Goal: Task Accomplishment & Management: Complete application form

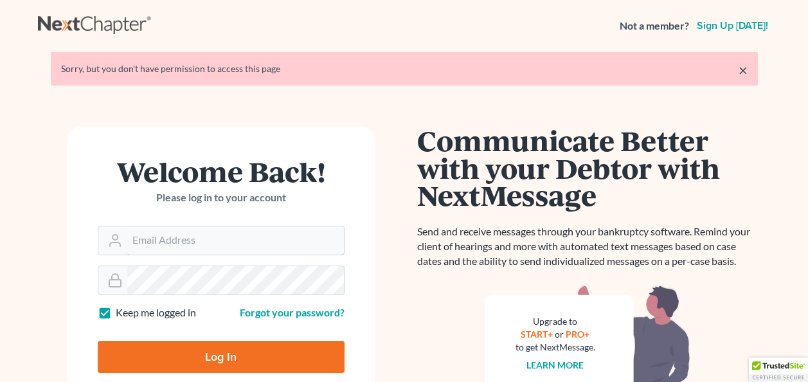
type input "[EMAIL_ADDRESS][DOMAIN_NAME]"
click at [204, 354] on input "Log In" at bounding box center [221, 357] width 247 height 32
type input "Thinking..."
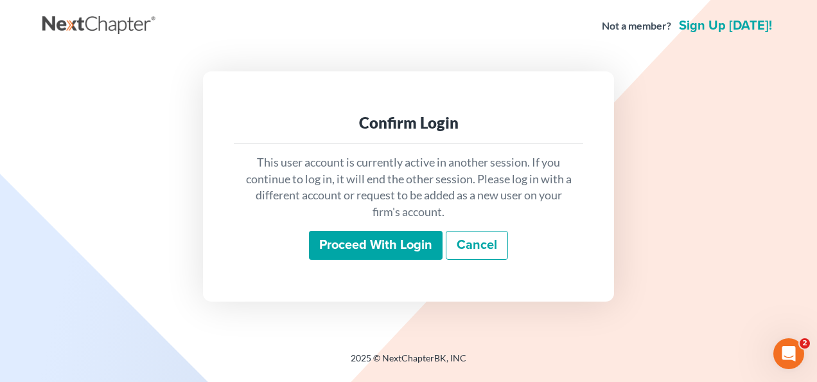
click at [349, 237] on input "Proceed with login" at bounding box center [376, 246] width 134 height 30
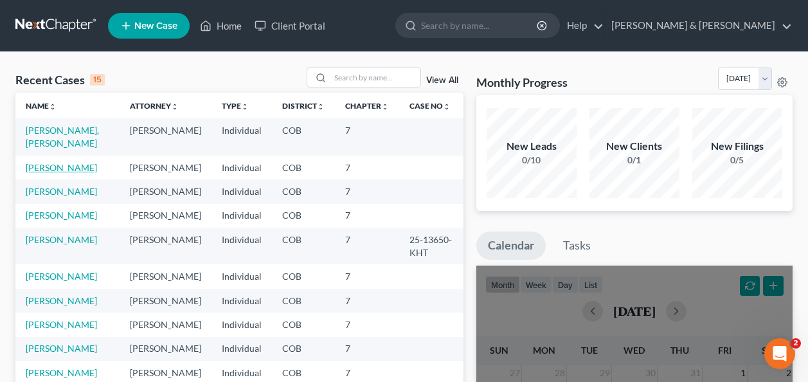
click at [52, 162] on link "Duplechain, Seth" at bounding box center [61, 167] width 71 height 11
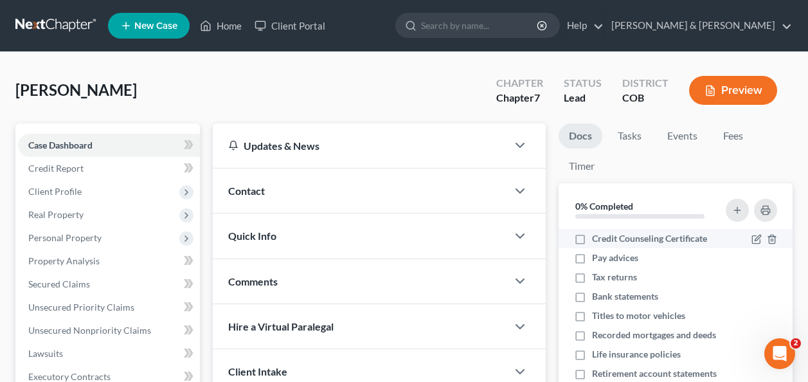
click at [592, 238] on label "Credit Counseling Certificate" at bounding box center [649, 238] width 115 height 13
click at [597, 238] on input "Credit Counseling Certificate" at bounding box center [601, 236] width 8 height 8
checkbox input "true"
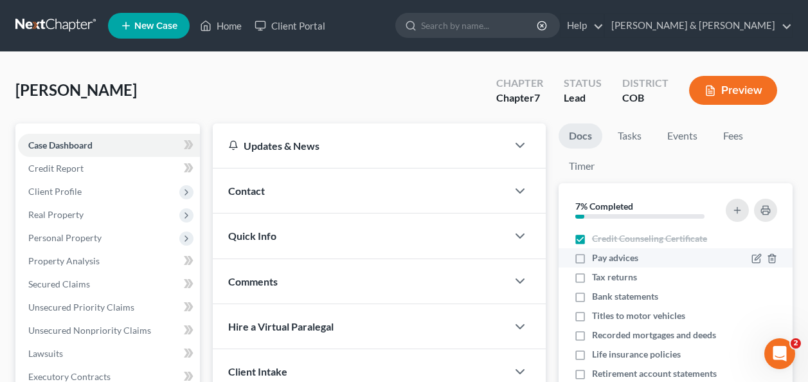
click at [592, 256] on label "Pay advices" at bounding box center [615, 257] width 46 height 13
click at [597, 256] on input "Pay advices" at bounding box center [601, 255] width 8 height 8
checkbox input "true"
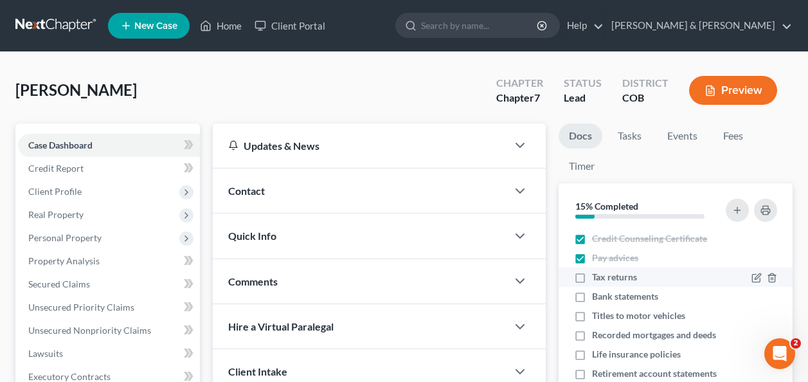
click at [592, 272] on label "Tax returns" at bounding box center [614, 277] width 45 height 13
click at [597, 272] on input "Tax returns" at bounding box center [601, 275] width 8 height 8
checkbox input "true"
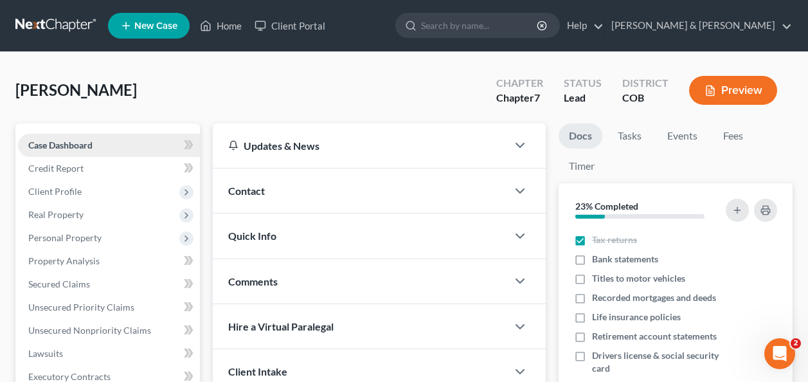
click at [62, 138] on link "Case Dashboard" at bounding box center [109, 145] width 182 height 23
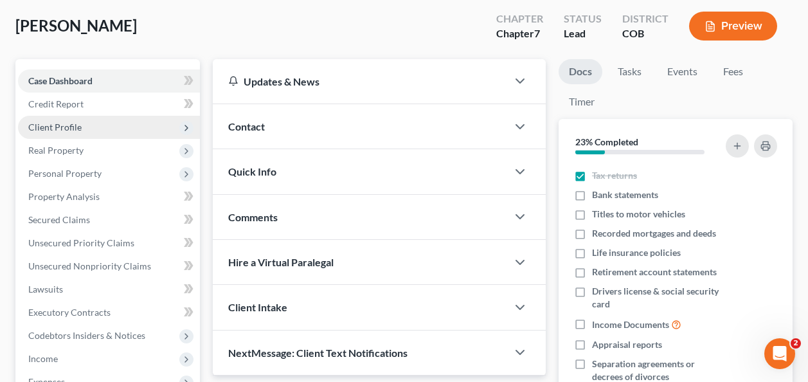
click at [55, 121] on span "Client Profile" at bounding box center [54, 126] width 53 height 11
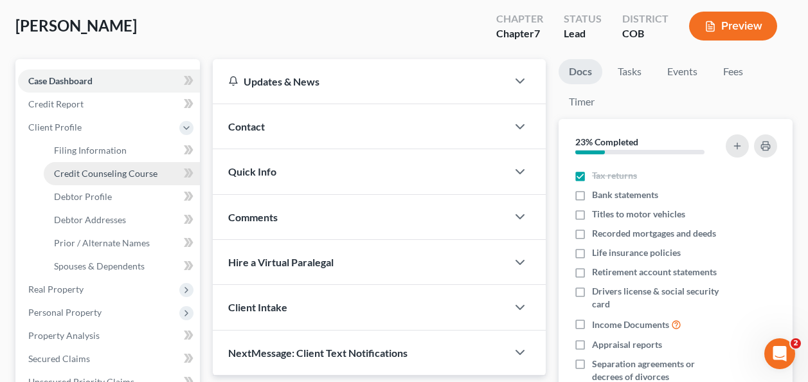
click at [85, 175] on span "Credit Counseling Course" at bounding box center [105, 173] width 103 height 11
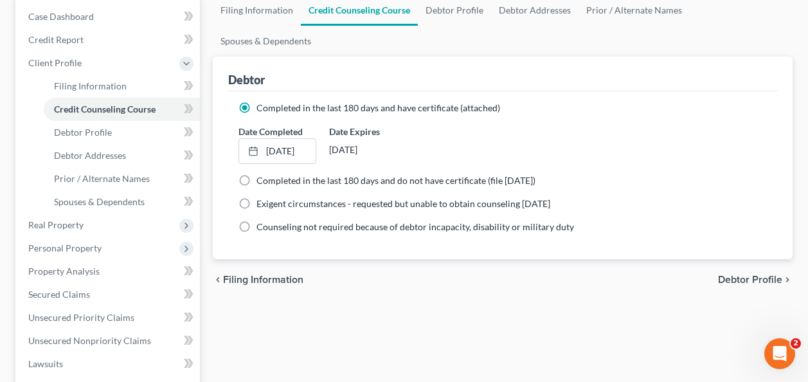
scroll to position [193, 0]
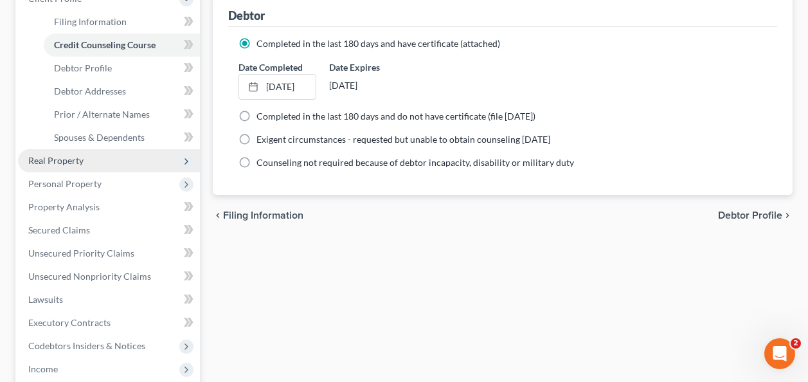
click at [59, 155] on span "Real Property" at bounding box center [55, 160] width 55 height 11
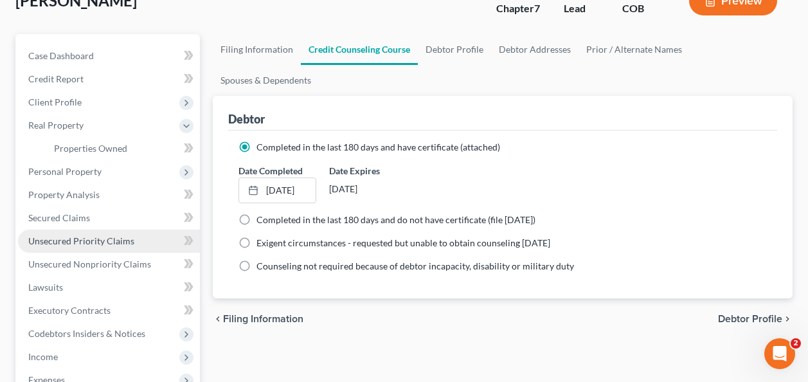
scroll to position [64, 0]
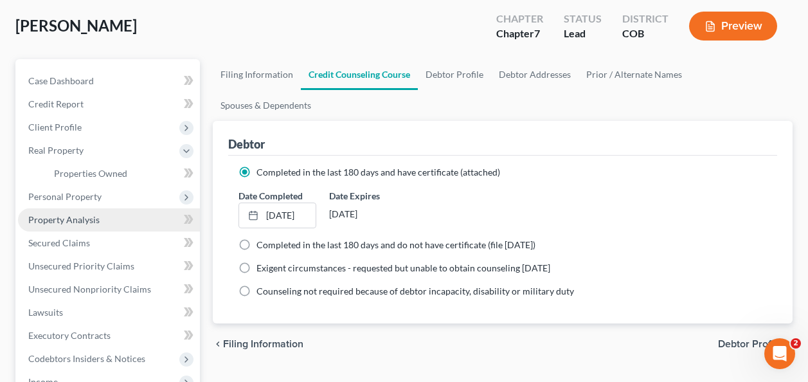
click at [63, 211] on link "Property Analysis" at bounding box center [109, 219] width 182 height 23
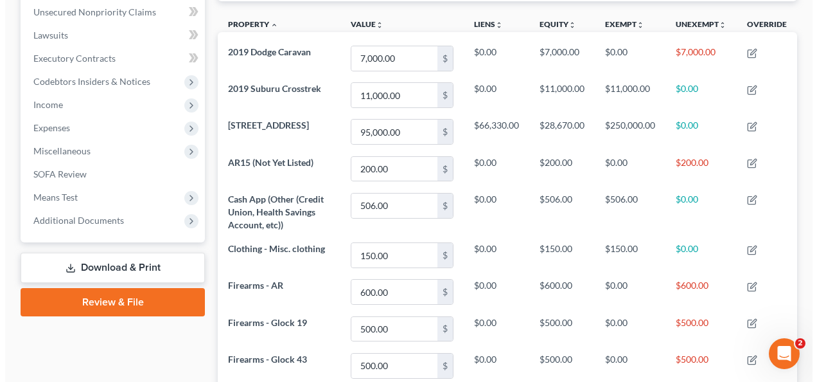
scroll to position [321, 0]
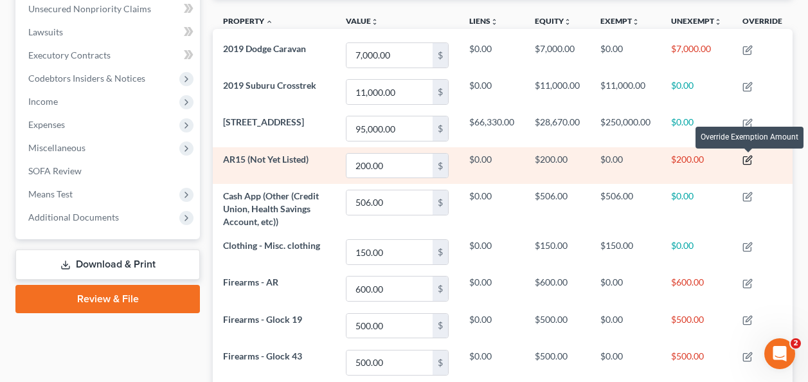
click at [750, 160] on icon "button" at bounding box center [747, 160] width 10 height 10
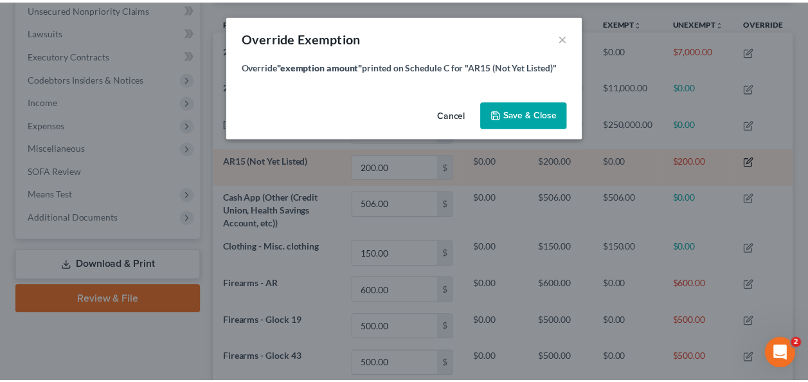
scroll to position [197, 587]
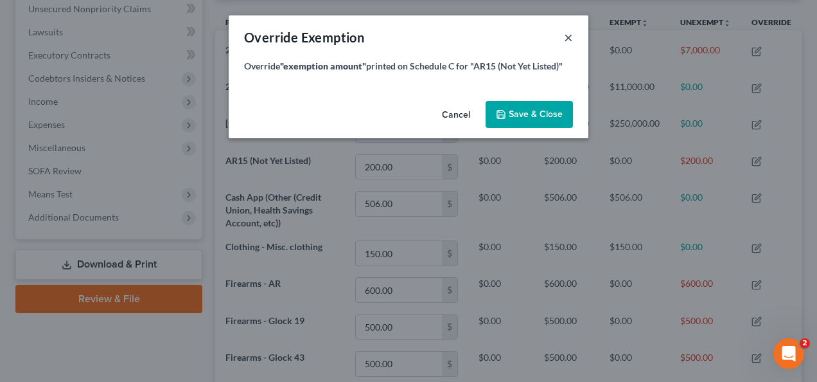
click at [572, 35] on button "×" at bounding box center [568, 37] width 9 height 15
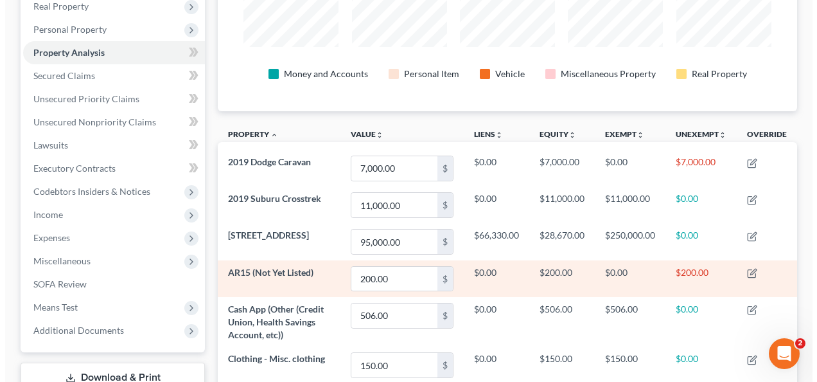
scroll to position [193, 0]
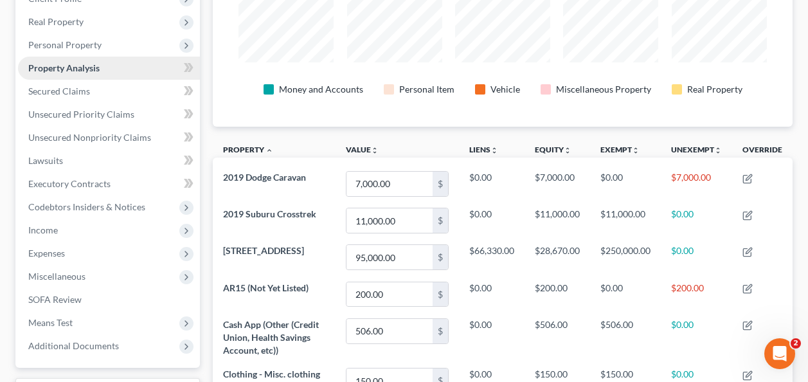
click at [78, 67] on span "Property Analysis" at bounding box center [63, 67] width 71 height 11
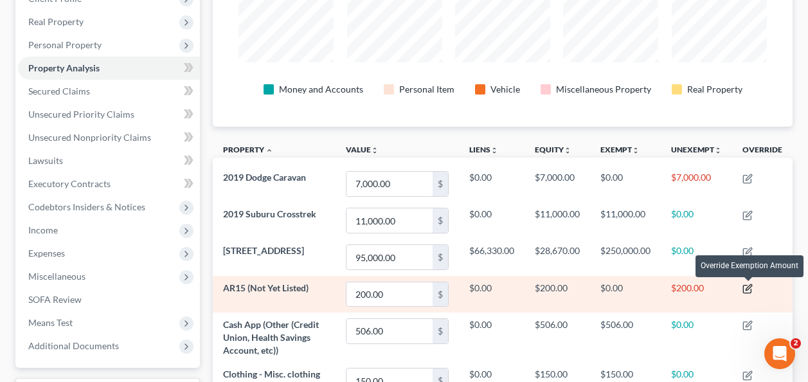
click at [744, 283] on icon "button" at bounding box center [747, 288] width 10 height 10
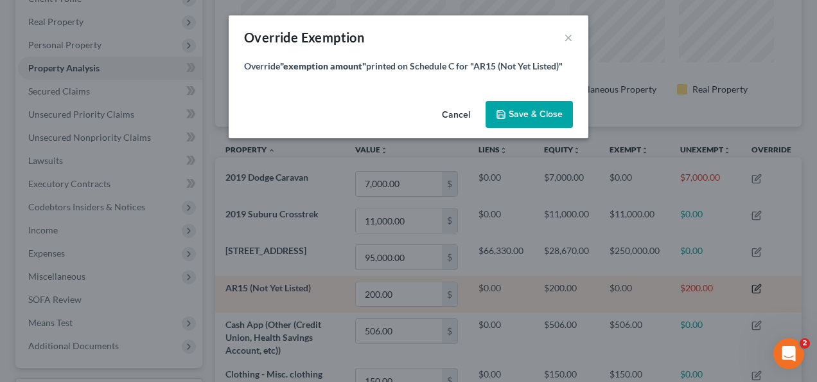
scroll to position [0, 0]
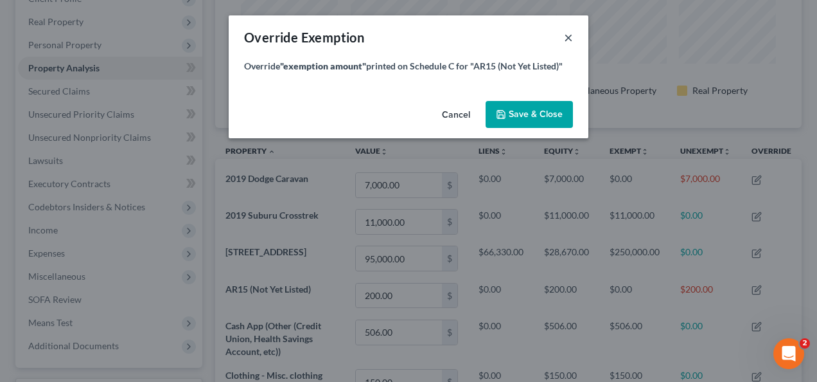
click at [569, 32] on button "×" at bounding box center [568, 37] width 9 height 15
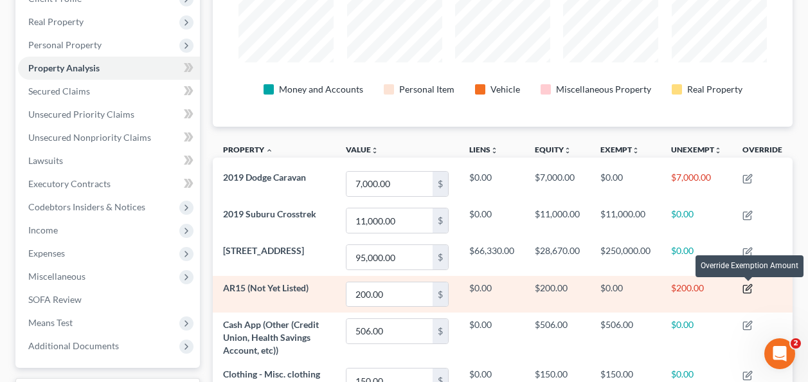
click at [744, 285] on icon "button" at bounding box center [747, 289] width 8 height 8
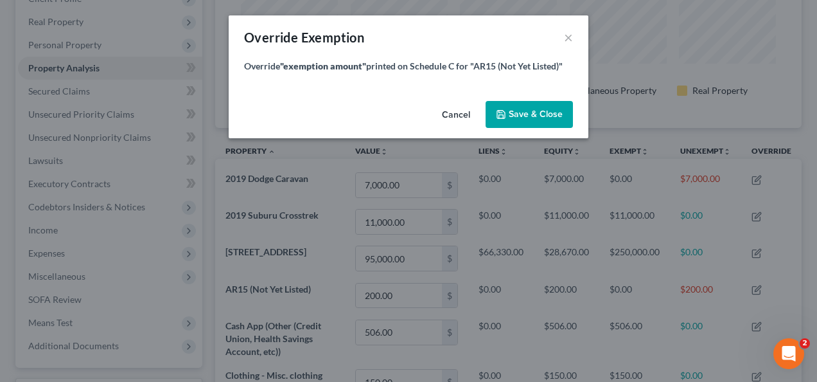
click at [458, 109] on button "Cancel" at bounding box center [456, 115] width 49 height 26
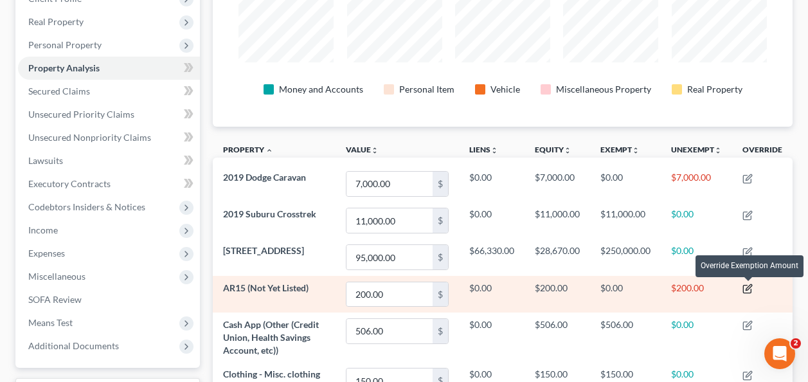
click at [749, 287] on icon "button" at bounding box center [748, 287] width 6 height 6
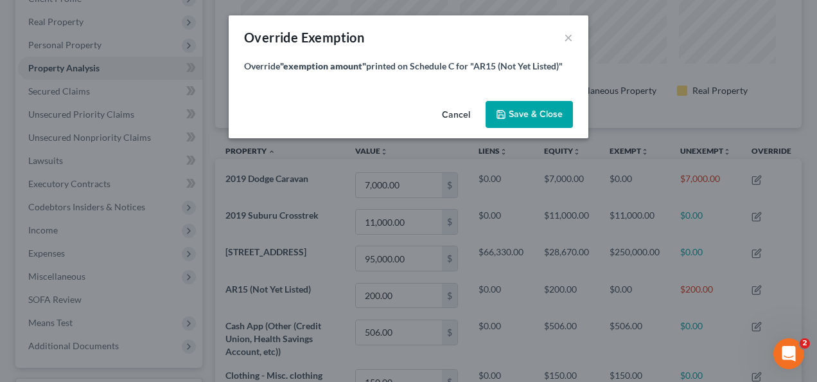
click at [524, 112] on span "Save & Close" at bounding box center [536, 114] width 54 height 11
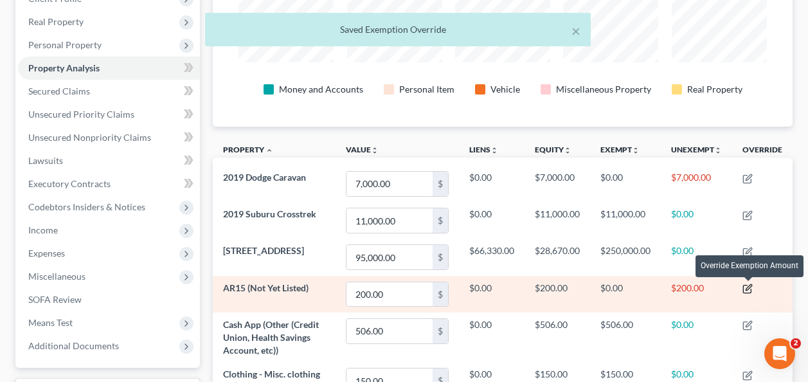
click at [749, 288] on icon "button" at bounding box center [747, 288] width 10 height 10
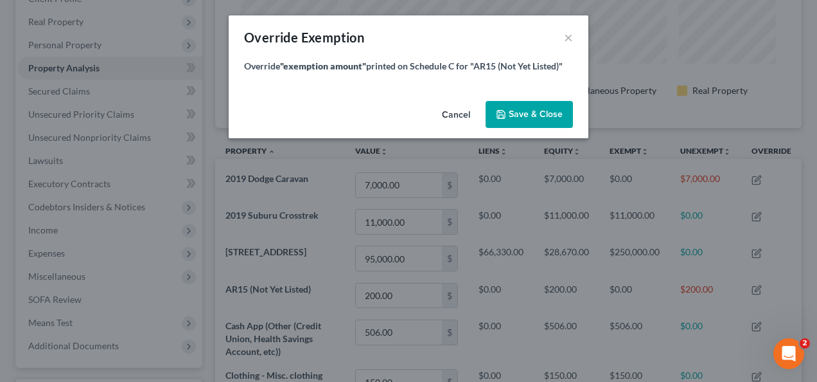
click at [584, 29] on div "Override Exemption ×" at bounding box center [409, 37] width 360 height 44
click at [453, 119] on button "Cancel" at bounding box center [456, 115] width 49 height 26
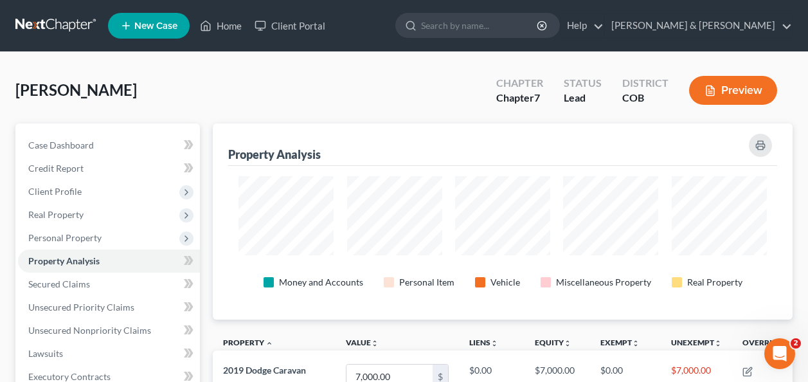
click at [278, 84] on div "Duplechain, Seth Upgraded Chapter Chapter 7 Status Lead District COB Preview" at bounding box center [403, 95] width 777 height 56
click at [53, 236] on span "Personal Property" at bounding box center [64, 237] width 73 height 11
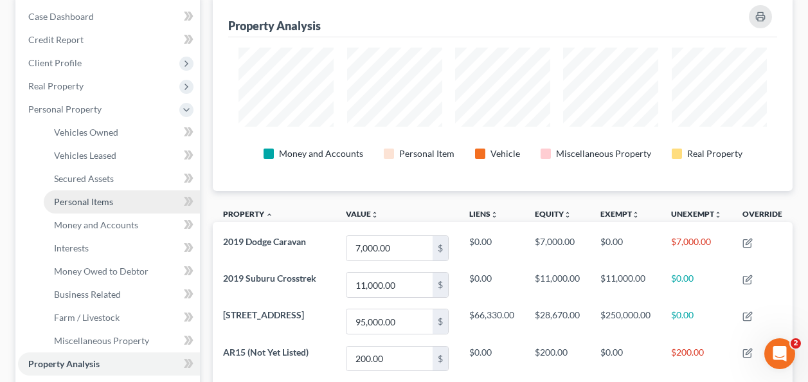
click at [85, 197] on span "Personal Items" at bounding box center [83, 201] width 59 height 11
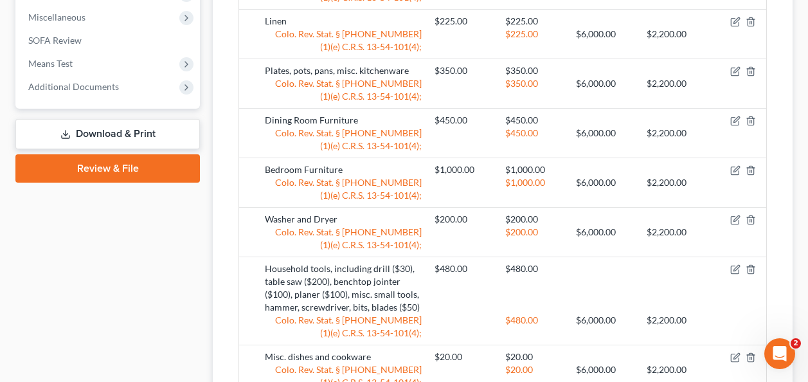
scroll to position [707, 0]
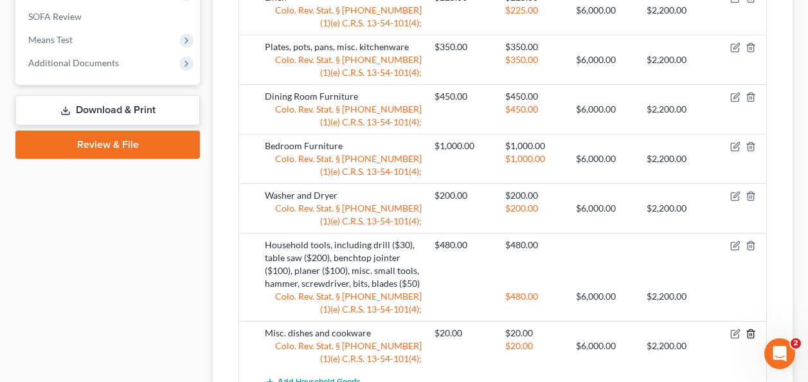
click at [749, 329] on icon "button" at bounding box center [750, 333] width 6 height 8
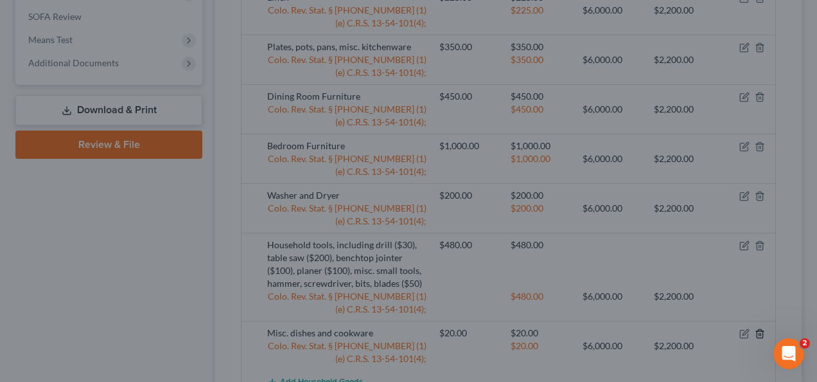
click at [749, 318] on div "Delete × Are you sure you want to delete the selected household goods item? Can…" at bounding box center [408, 191] width 817 height 382
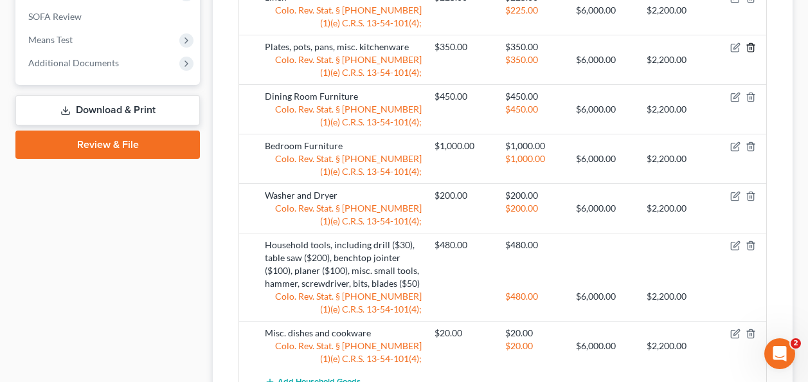
click at [749, 42] on icon "button" at bounding box center [750, 47] width 10 height 10
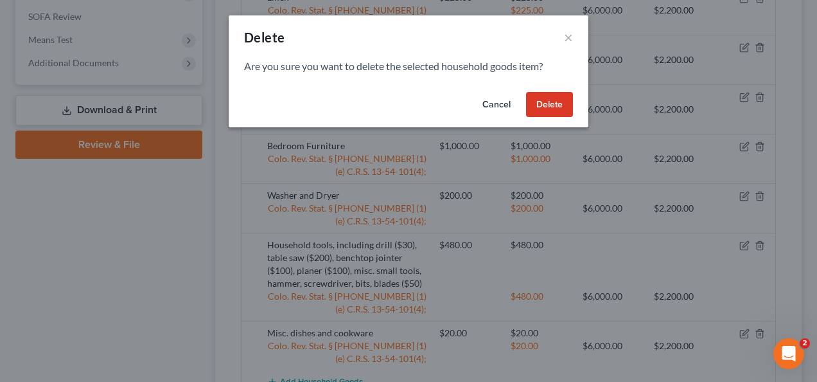
drag, startPoint x: 543, startPoint y: 106, endPoint x: 476, endPoint y: 208, distance: 122.5
click at [476, 231] on div "Delete × Are you sure you want to delete the selected household goods item? Can…" at bounding box center [408, 191] width 817 height 382
click at [549, 109] on button "Delete" at bounding box center [549, 105] width 47 height 26
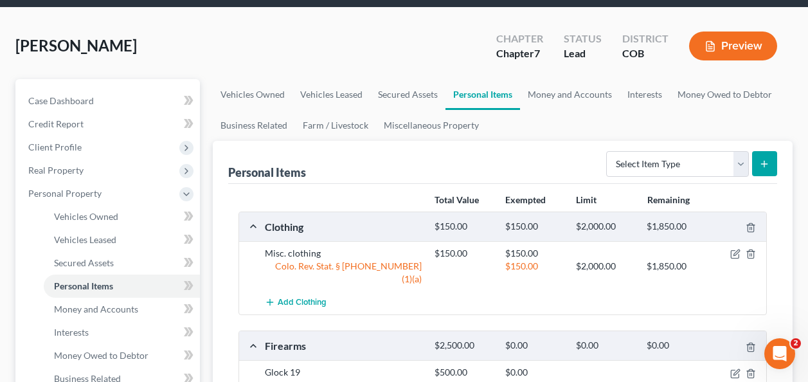
scroll to position [0, 0]
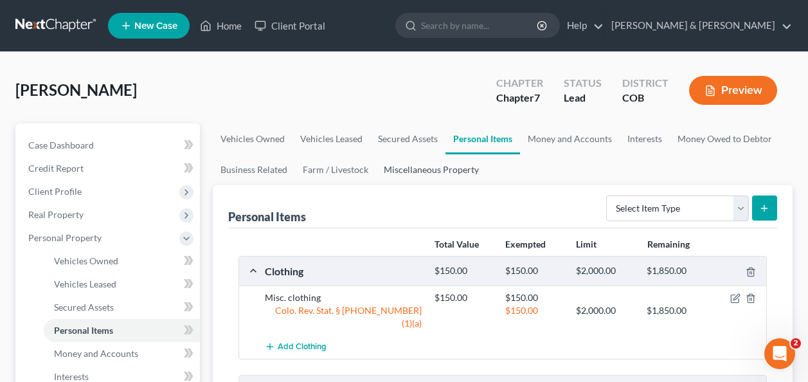
click at [397, 166] on link "Miscellaneous Property" at bounding box center [431, 169] width 111 height 31
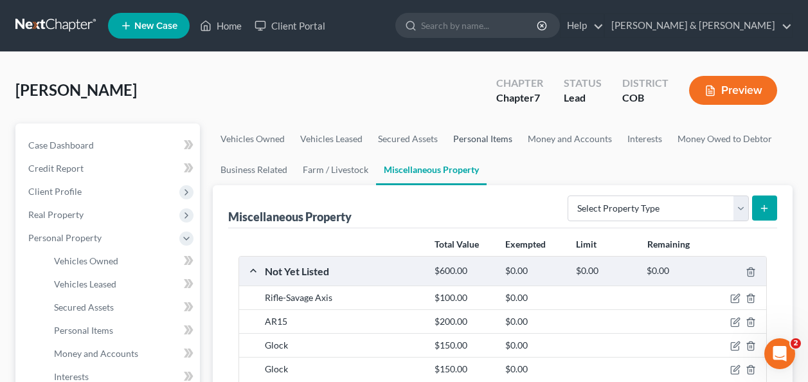
click at [486, 136] on link "Personal Items" at bounding box center [482, 138] width 75 height 31
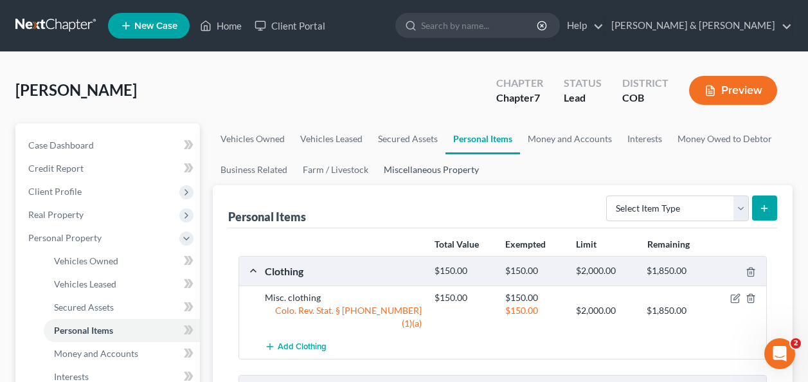
click at [411, 168] on link "Miscellaneous Property" at bounding box center [431, 169] width 111 height 31
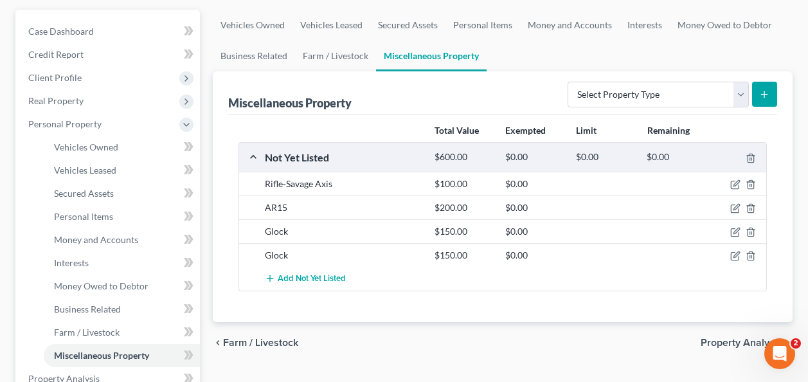
scroll to position [129, 0]
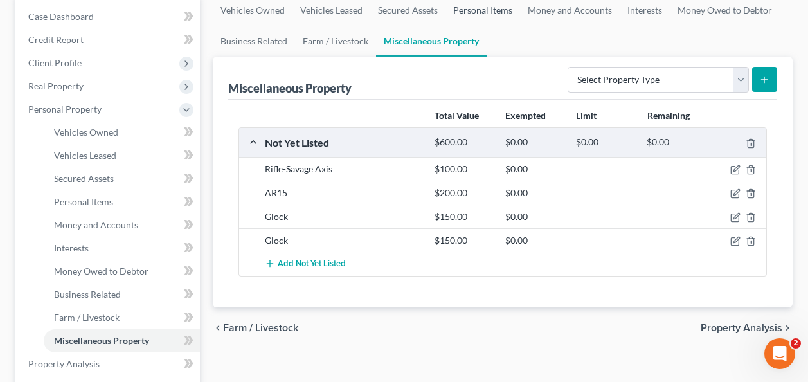
click at [479, 7] on link "Personal Items" at bounding box center [482, 10] width 75 height 31
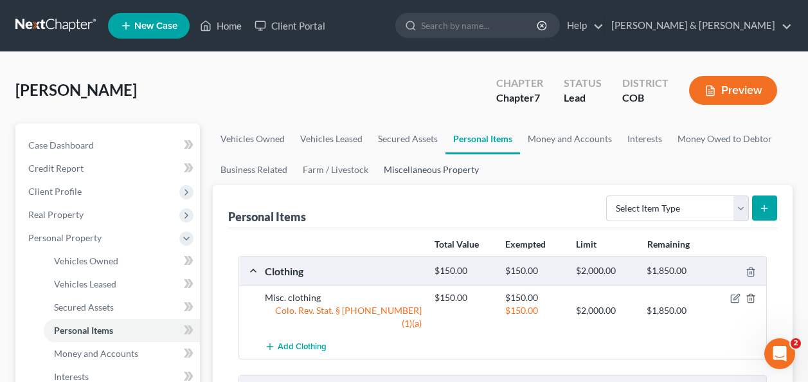
click at [432, 169] on link "Miscellaneous Property" at bounding box center [431, 169] width 111 height 31
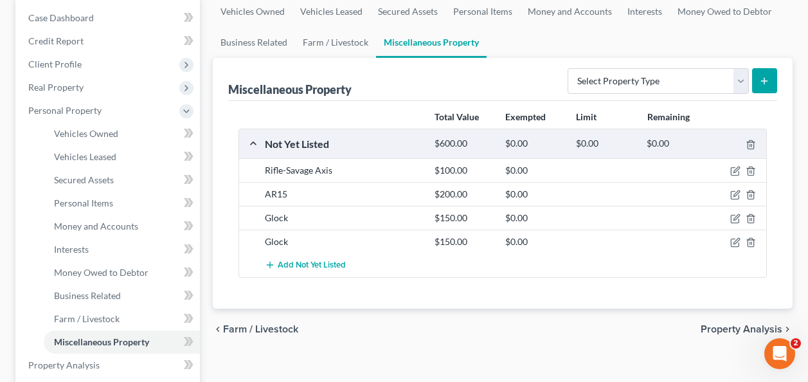
scroll to position [129, 0]
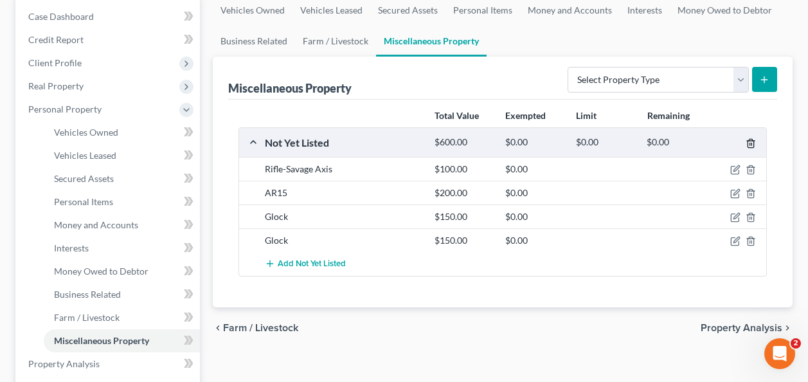
click at [751, 143] on line "button" at bounding box center [751, 144] width 0 height 3
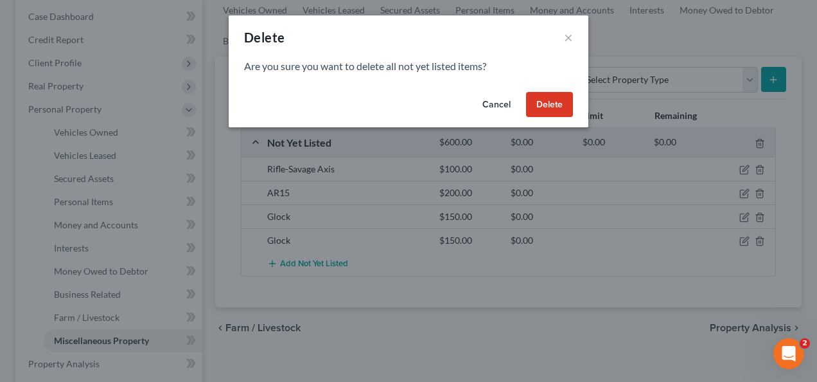
click at [542, 100] on button "Delete" at bounding box center [549, 105] width 47 height 26
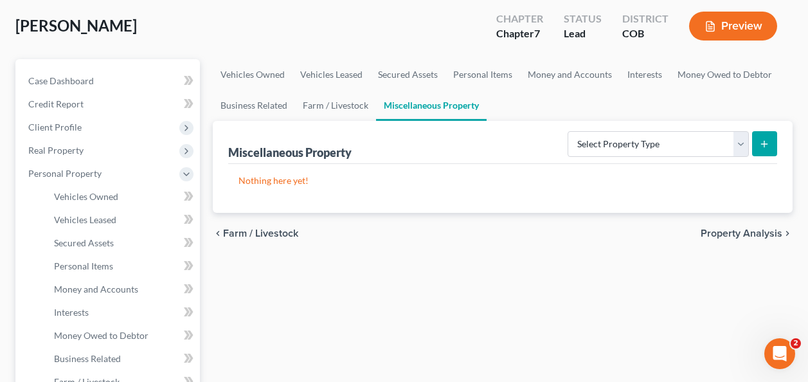
scroll to position [0, 0]
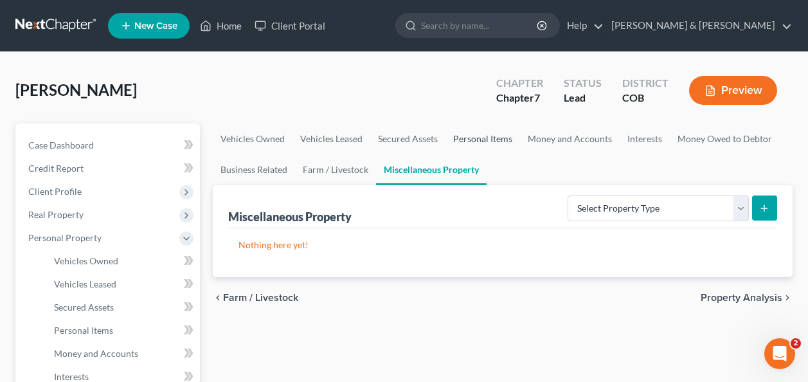
click at [469, 136] on link "Personal Items" at bounding box center [482, 138] width 75 height 31
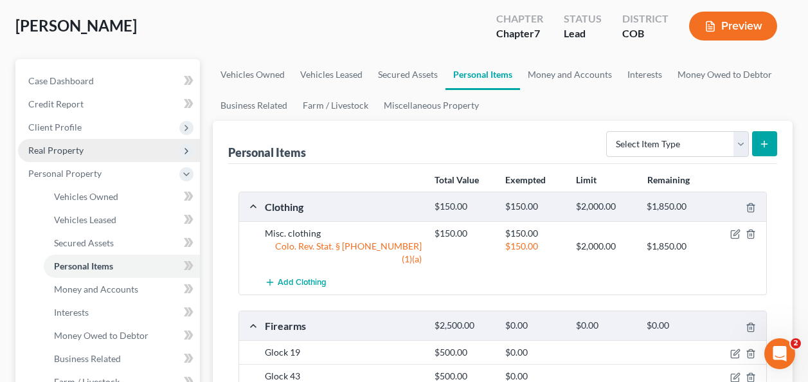
scroll to position [129, 0]
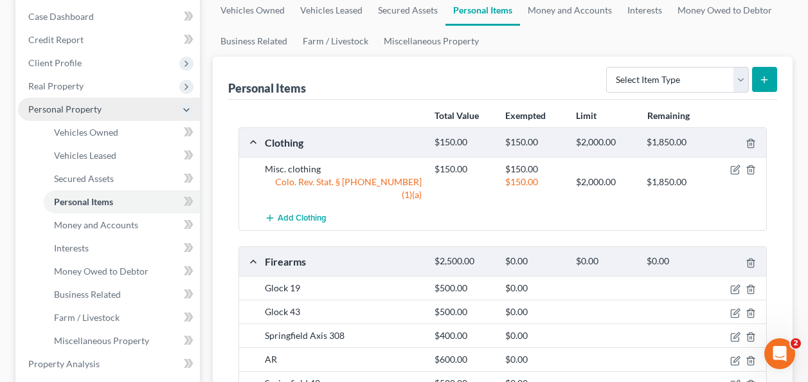
click at [65, 104] on span "Personal Property" at bounding box center [64, 108] width 73 height 11
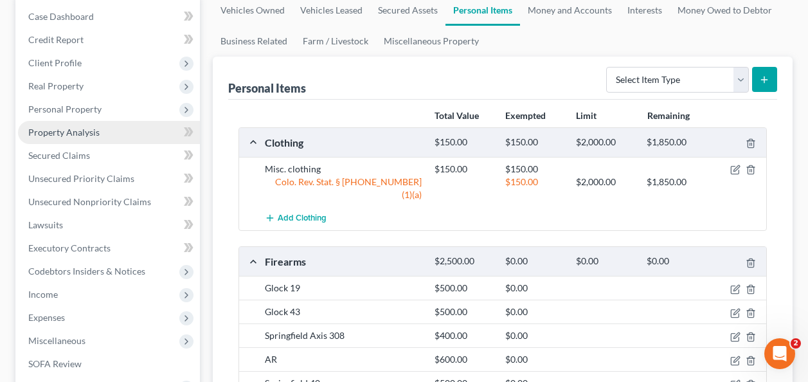
click at [82, 132] on span "Property Analysis" at bounding box center [63, 132] width 71 height 11
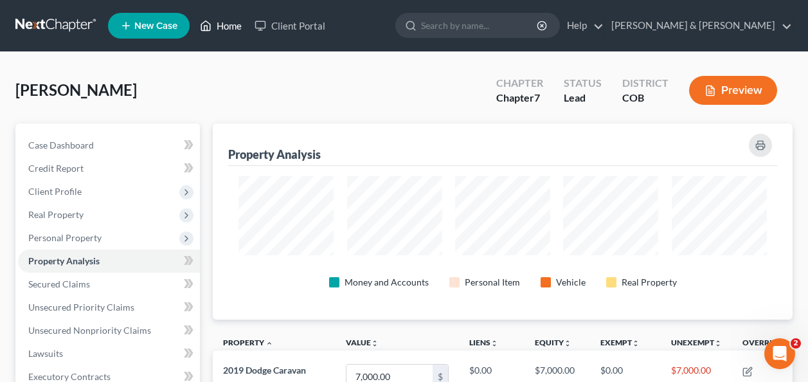
click at [226, 29] on link "Home" at bounding box center [220, 25] width 55 height 23
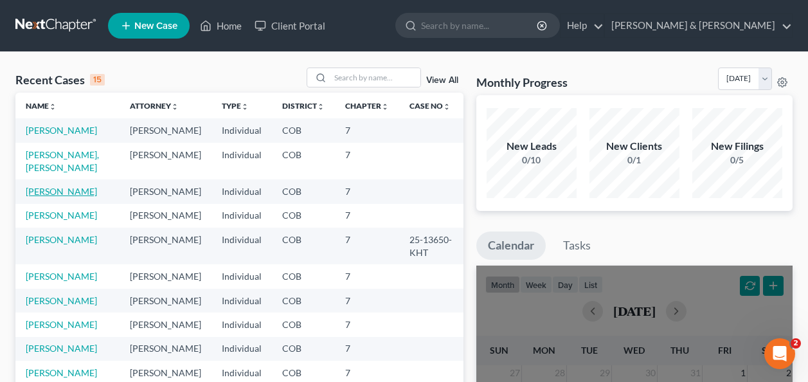
click at [43, 186] on link "Goldis, Marcey" at bounding box center [61, 191] width 71 height 11
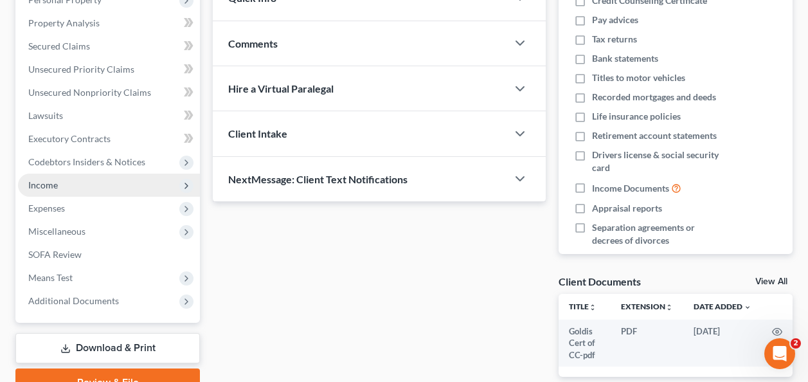
scroll to position [173, 0]
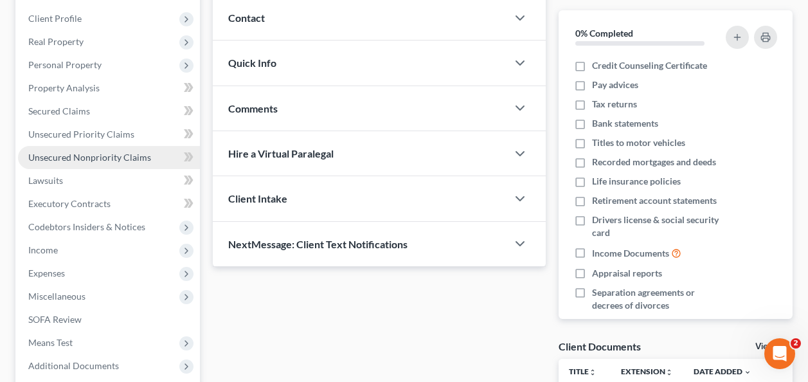
click at [71, 152] on span "Unsecured Nonpriority Claims" at bounding box center [89, 157] width 123 height 11
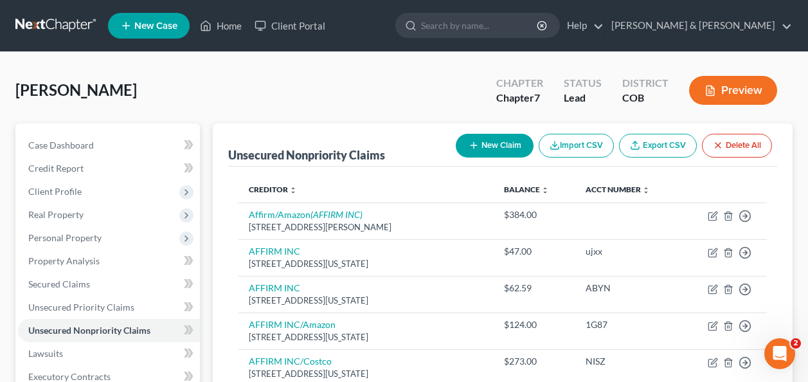
click at [483, 140] on button "New Claim" at bounding box center [495, 146] width 78 height 24
select select "0"
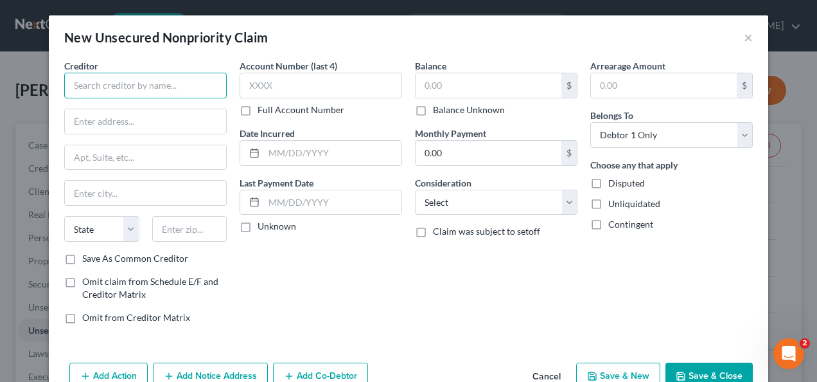
click at [131, 87] on input "text" at bounding box center [145, 86] width 163 height 26
click at [113, 87] on input "Aargon" at bounding box center [145, 86] width 163 height 26
type input "Aargon Agency, Inc."
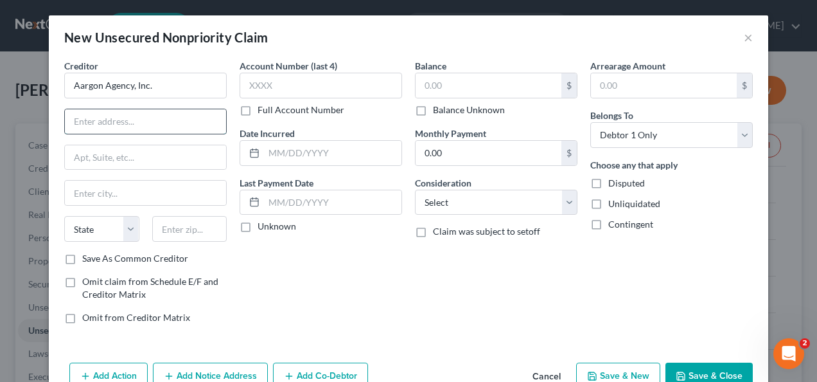
click at [93, 120] on input "text" at bounding box center [145, 121] width 161 height 24
type input "8668 Spring Mountain Road"
click at [93, 159] on input "text" at bounding box center [145, 157] width 161 height 24
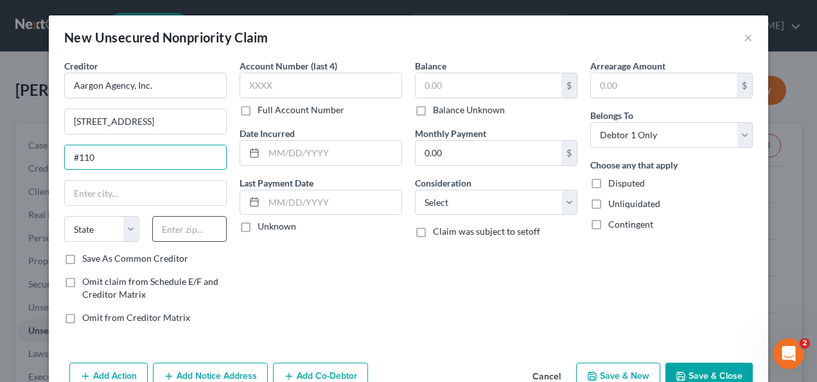
type input "#110"
click at [171, 229] on input "text" at bounding box center [189, 229] width 75 height 26
type input "89117"
type input "Las Vegas"
select select "31"
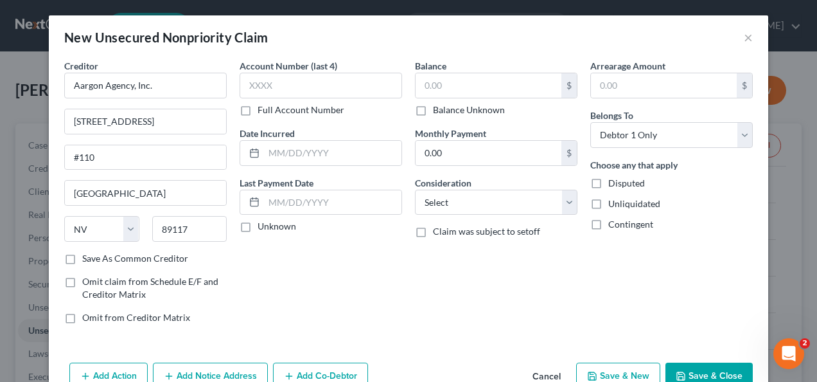
click at [283, 285] on div "Account Number (last 4) Full Account Number Date Incurred Last Payment Date Unk…" at bounding box center [320, 196] width 175 height 275
click at [190, 230] on input "89117" at bounding box center [189, 229] width 75 height 26
type input "89117-4113"
click at [242, 85] on input "text" at bounding box center [321, 86] width 163 height 26
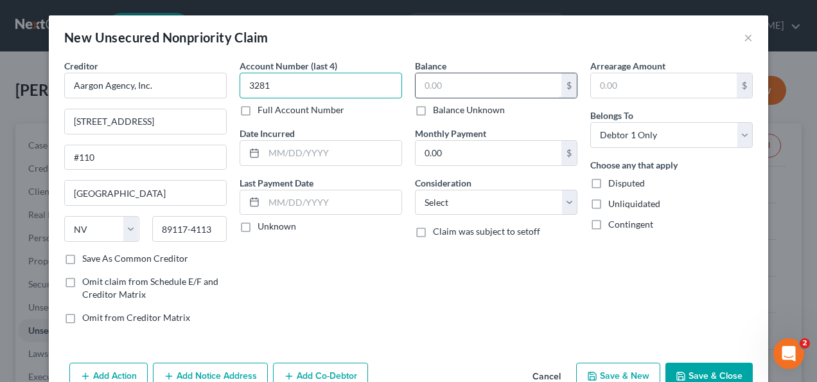
type input "3281"
click at [421, 86] on input "text" at bounding box center [489, 85] width 146 height 24
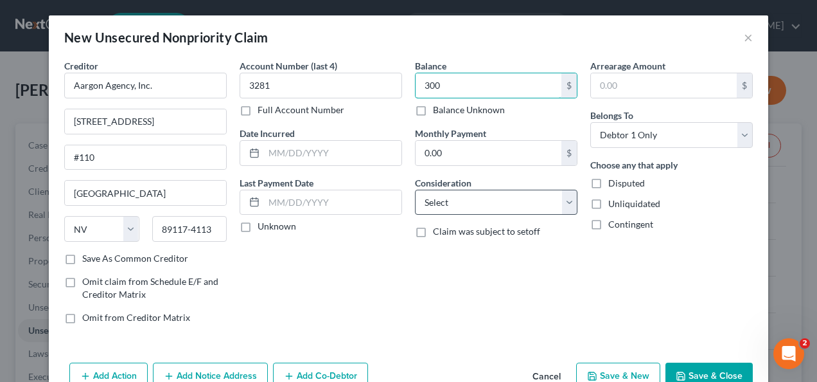
type input "300"
click at [564, 200] on select "Select Cable / Satellite Services Collection Agency Credit Card Debt Debt Couns…" at bounding box center [496, 203] width 163 height 26
select select "1"
click at [415, 190] on select "Select Cable / Satellite Services Collection Agency Credit Card Debt Debt Couns…" at bounding box center [496, 203] width 163 height 26
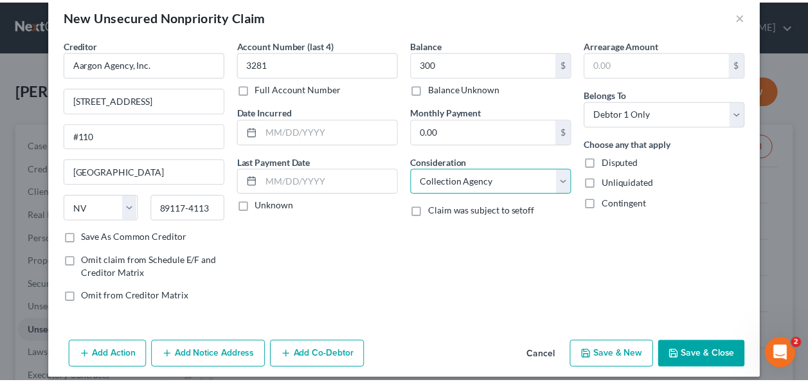
scroll to position [33, 0]
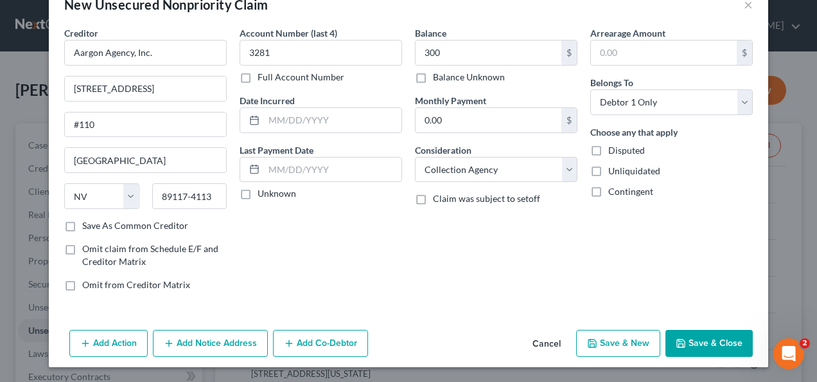
click at [712, 341] on button "Save & Close" at bounding box center [709, 343] width 87 height 27
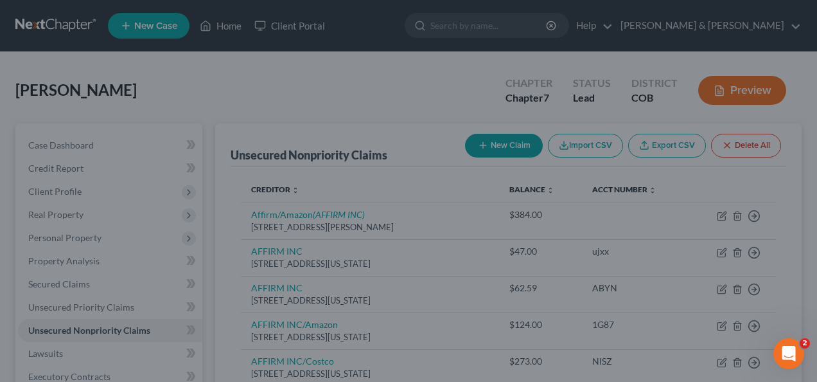
type input "300.00"
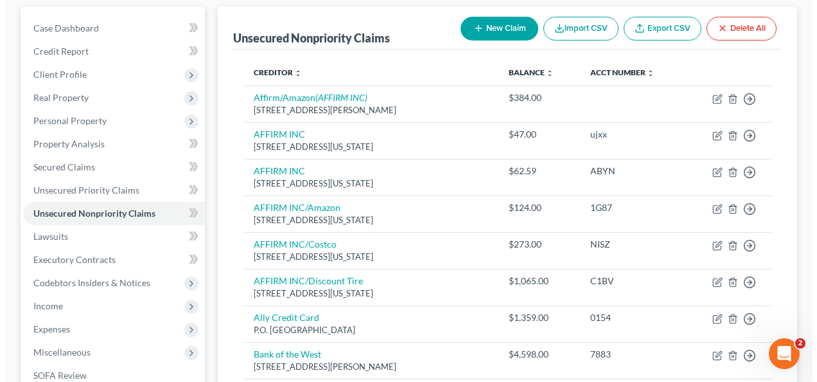
scroll to position [64, 0]
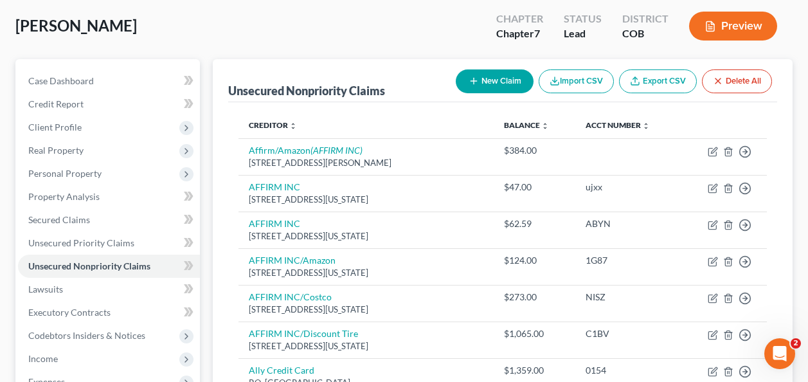
click at [488, 69] on button "New Claim" at bounding box center [495, 81] width 78 height 24
select select "0"
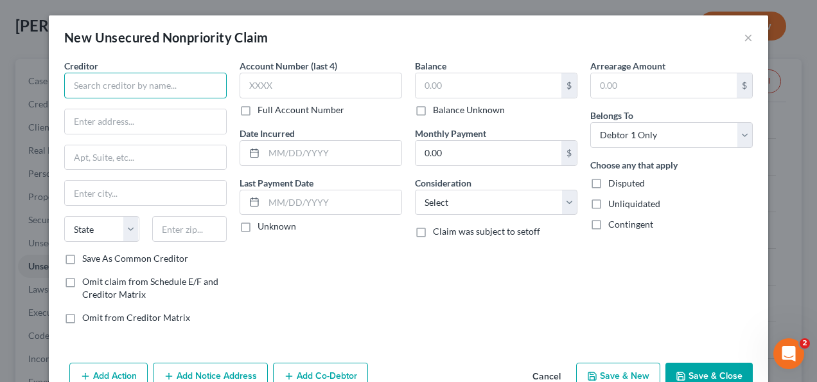
click at [93, 84] on input "text" at bounding box center [145, 86] width 163 height 26
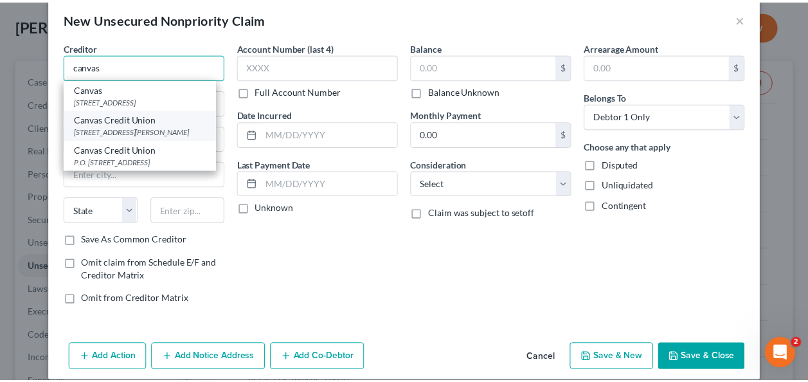
scroll to position [33, 0]
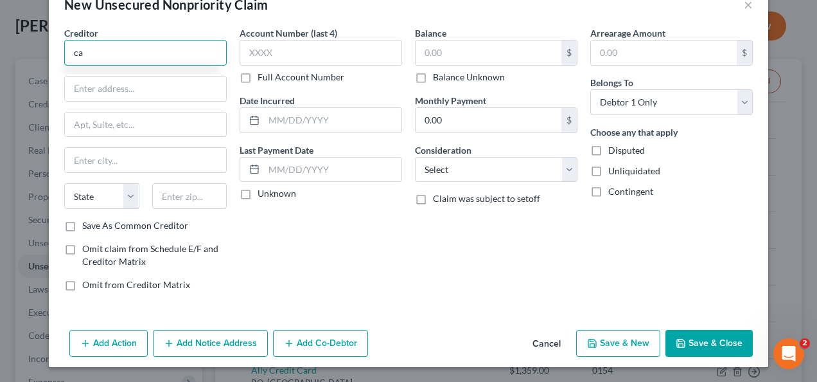
type input "c"
click at [159, 57] on input "Canvas Credit Union" at bounding box center [145, 53] width 163 height 26
click at [159, 53] on input "Canvas Credit Union" at bounding box center [145, 53] width 163 height 26
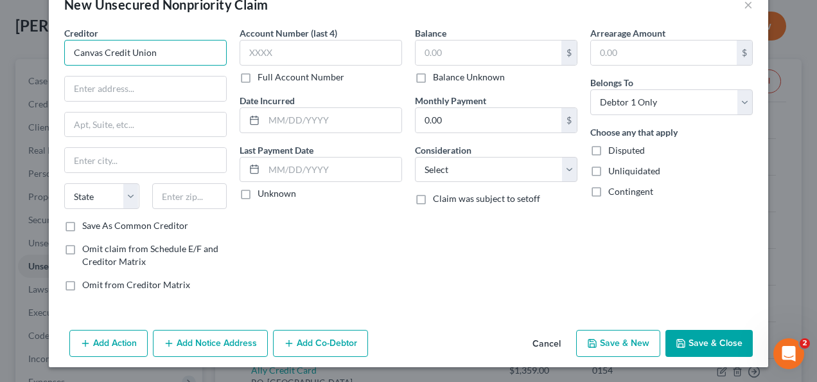
click at [169, 51] on input "Canvas Credit Union" at bounding box center [145, 53] width 163 height 26
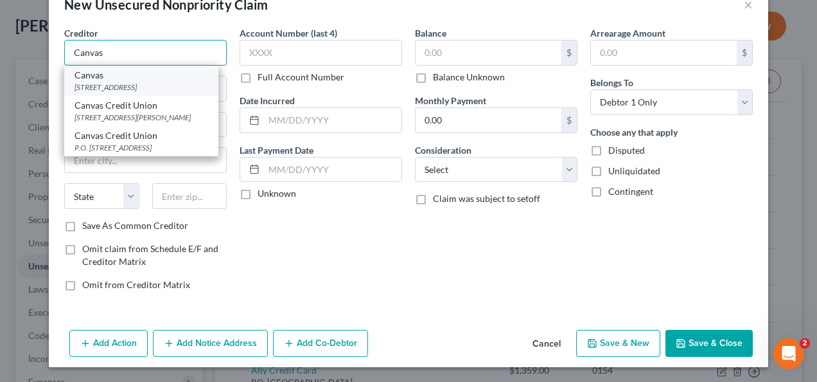
type input "Canvas"
click at [102, 77] on div "Canvas" at bounding box center [142, 75] width 134 height 13
type input "PO Box 5238"
type input "Englewood"
select select "5"
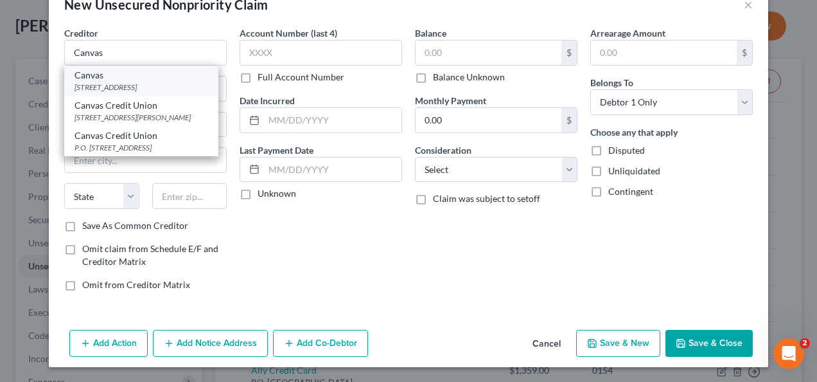
type input "80155"
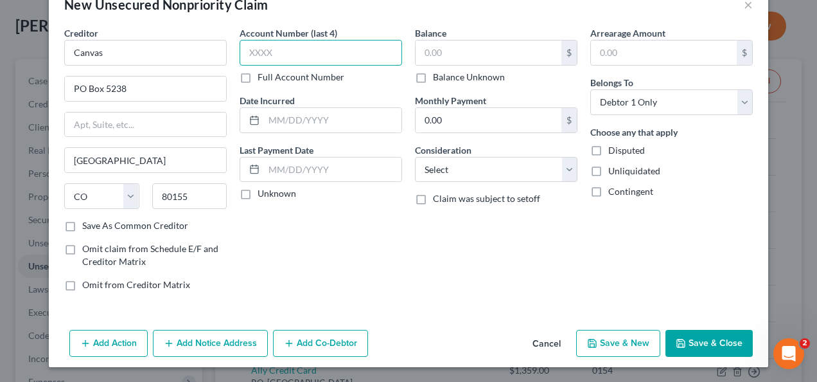
click at [240, 55] on input "text" at bounding box center [321, 53] width 163 height 26
type input "4753"
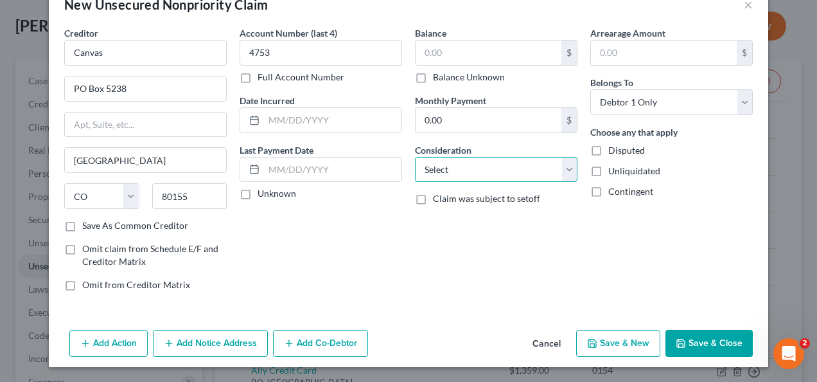
click at [561, 166] on select "Select Cable / Satellite Services Collection Agency Credit Card Debt Debt Couns…" at bounding box center [496, 170] width 163 height 26
select select "10"
click at [415, 157] on select "Select Cable / Satellite Services Collection Agency Credit Card Debt Debt Couns…" at bounding box center [496, 170] width 163 height 26
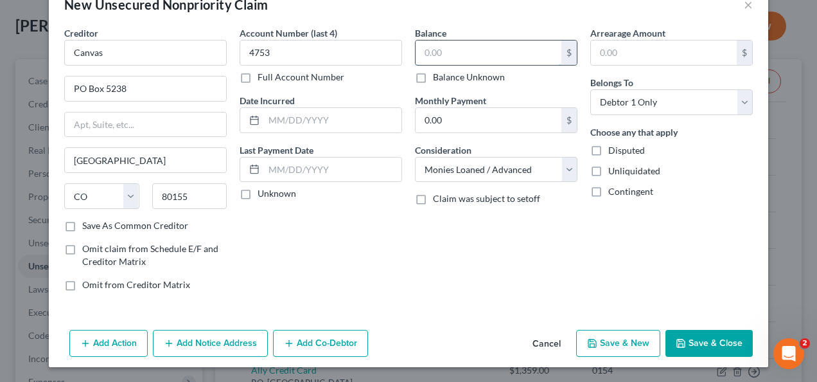
drag, startPoint x: 424, startPoint y: 53, endPoint x: 437, endPoint y: 62, distance: 16.2
click at [427, 56] on input "text" at bounding box center [489, 52] width 146 height 24
type input "1,129"
click at [489, 267] on div "Balance 1,129.00 $ Balance Unknown Balance Undetermined 1,129 $ Balance Unknown…" at bounding box center [496, 163] width 175 height 275
click at [82, 222] on label "Save As Common Creditor" at bounding box center [135, 225] width 106 height 13
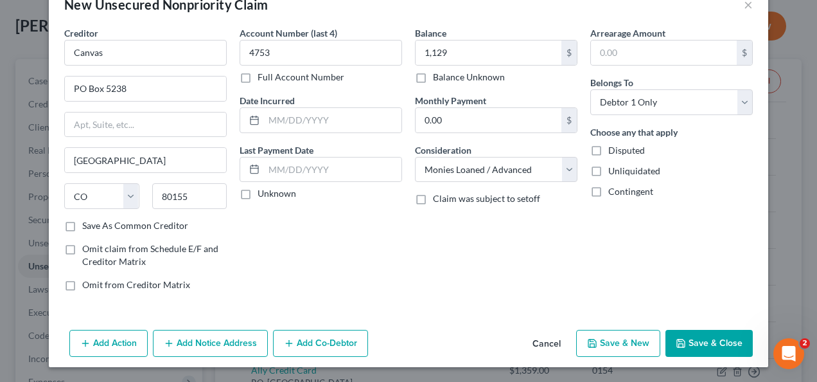
click at [87, 222] on input "Save As Common Creditor" at bounding box center [91, 223] width 8 height 8
click at [693, 339] on button "Save & Close" at bounding box center [709, 343] width 87 height 27
checkbox input "false"
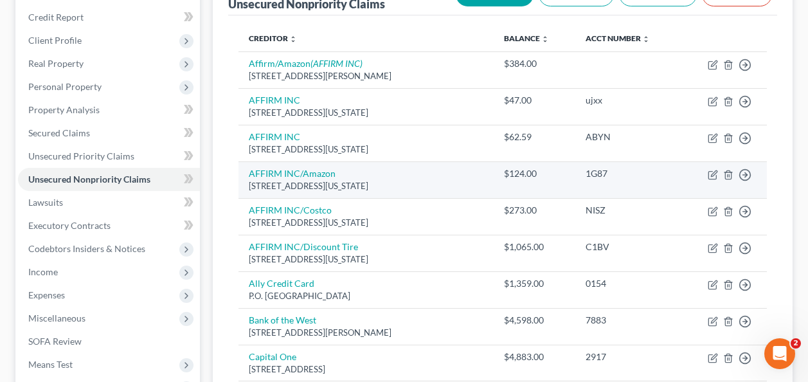
scroll to position [0, 0]
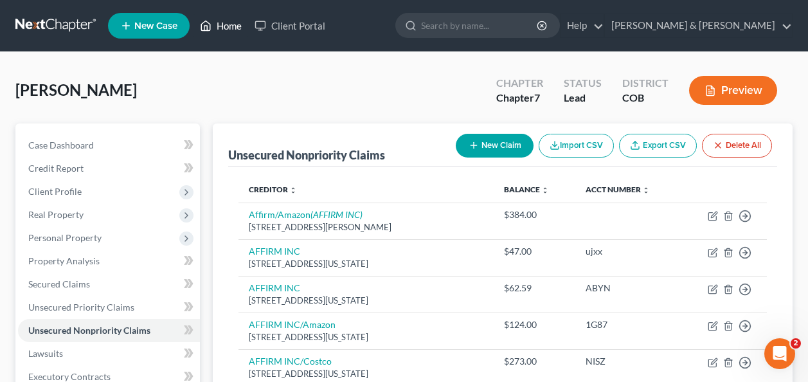
click at [222, 24] on link "Home" at bounding box center [220, 25] width 55 height 23
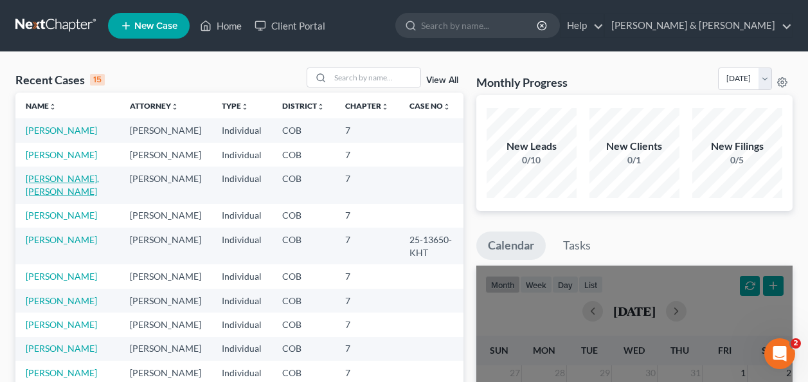
click at [63, 181] on link "Elton, Donnavin" at bounding box center [62, 185] width 73 height 24
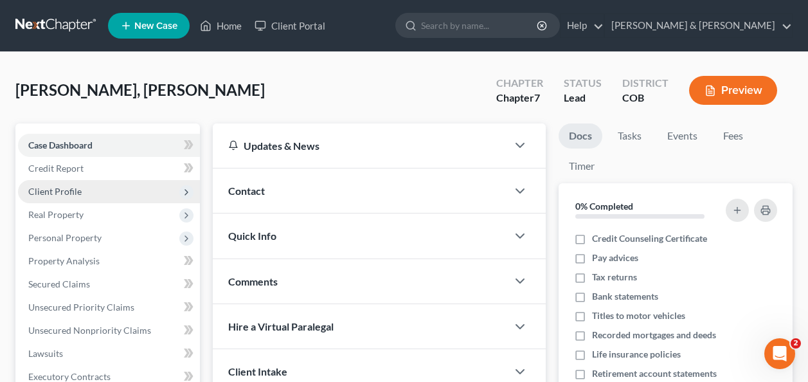
click at [50, 190] on span "Client Profile" at bounding box center [54, 191] width 53 height 11
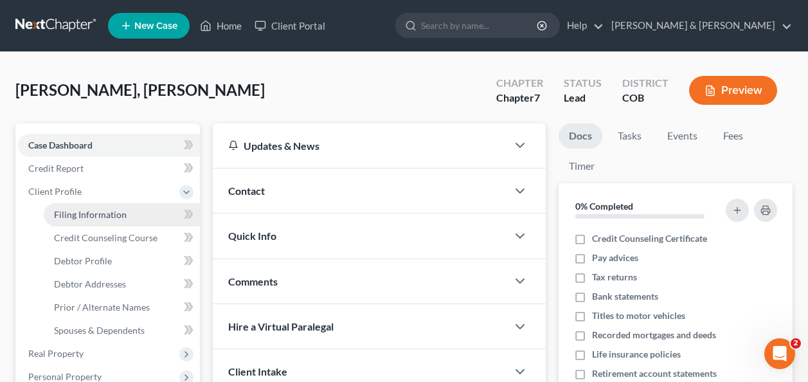
click at [82, 209] on span "Filing Information" at bounding box center [90, 214] width 73 height 11
select select "1"
select select "0"
select select "5"
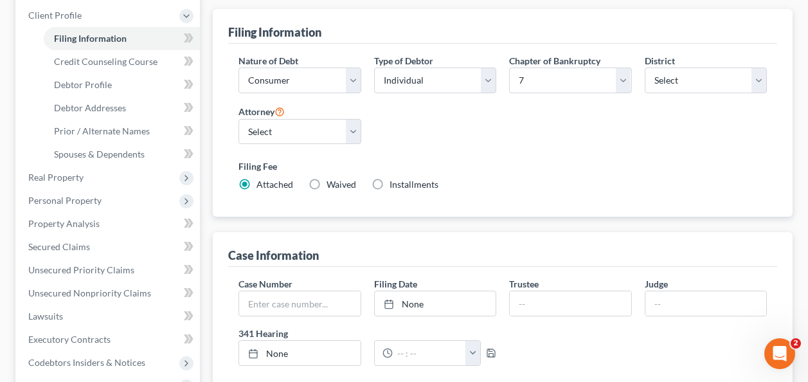
scroll to position [144, 0]
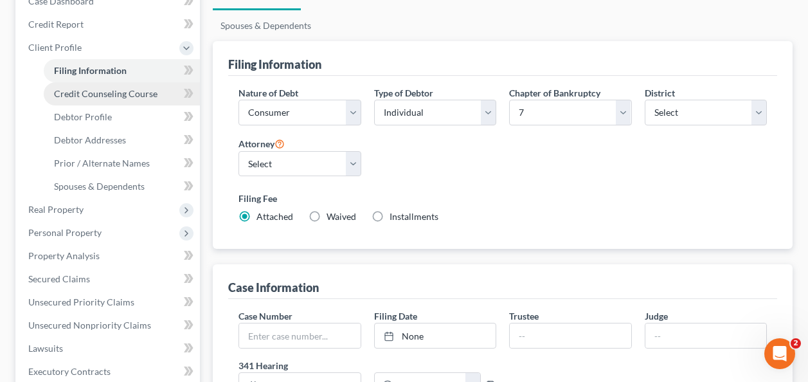
click at [89, 92] on span "Credit Counseling Course" at bounding box center [105, 93] width 103 height 11
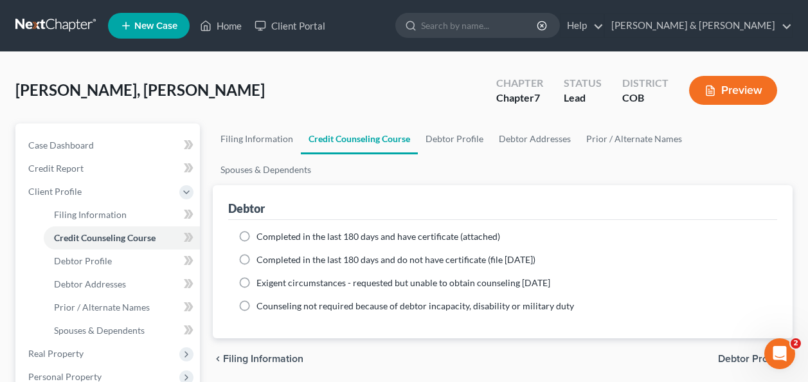
click at [256, 253] on label "Completed in the last 180 days and do not have certificate (file within 14 days)" at bounding box center [395, 259] width 279 height 13
click at [262, 253] on input "Completed in the last 180 days and do not have certificate (file within 14 days)" at bounding box center [266, 257] width 8 height 8
radio input "true"
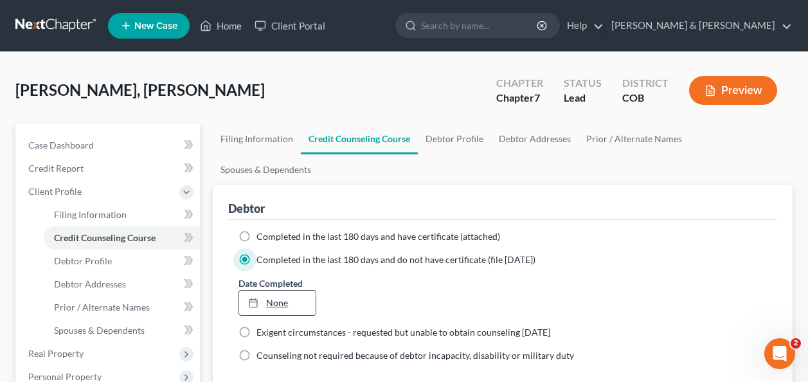
type input "8/13/2025"
click at [271, 290] on link "8/13/2025" at bounding box center [277, 302] width 76 height 24
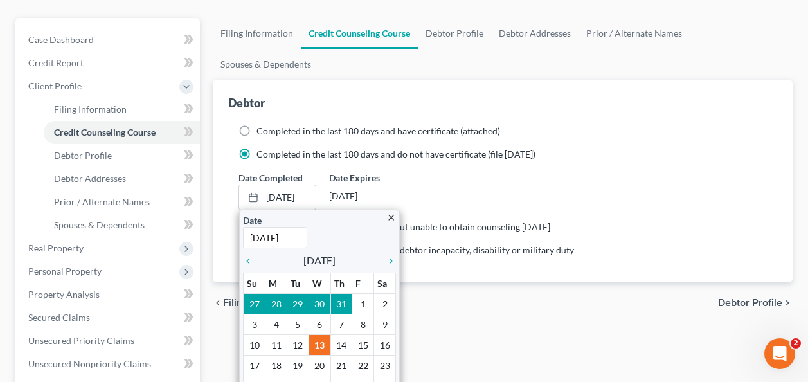
scroll to position [129, 0]
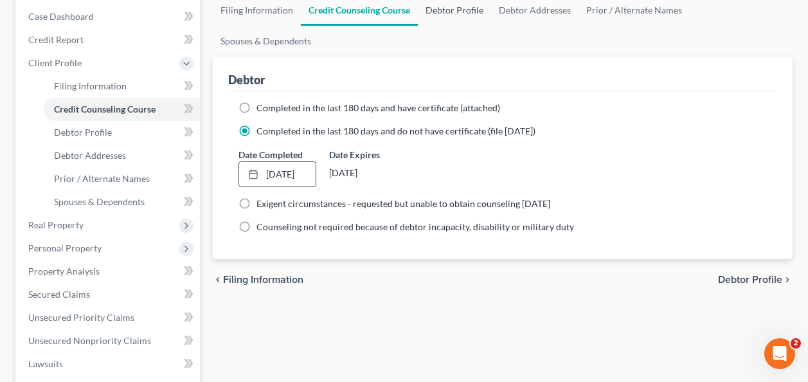
click at [454, 12] on link "Debtor Profile" at bounding box center [454, 10] width 73 height 31
select select "0"
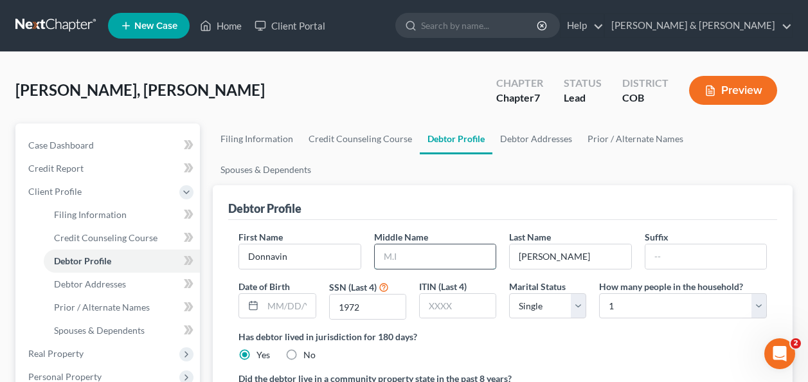
click at [417, 244] on input "text" at bounding box center [435, 256] width 121 height 24
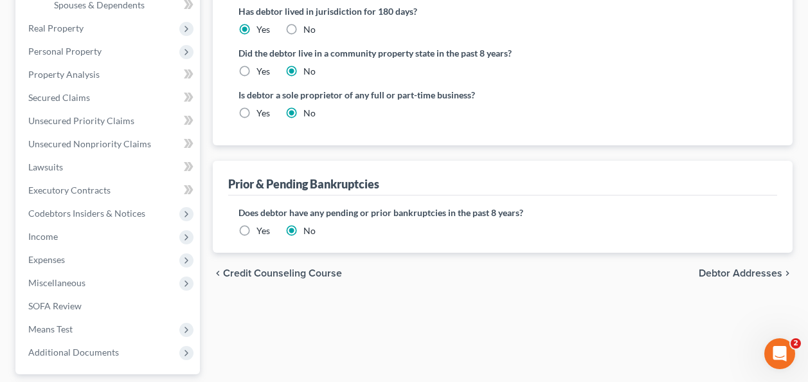
scroll to position [386, 0]
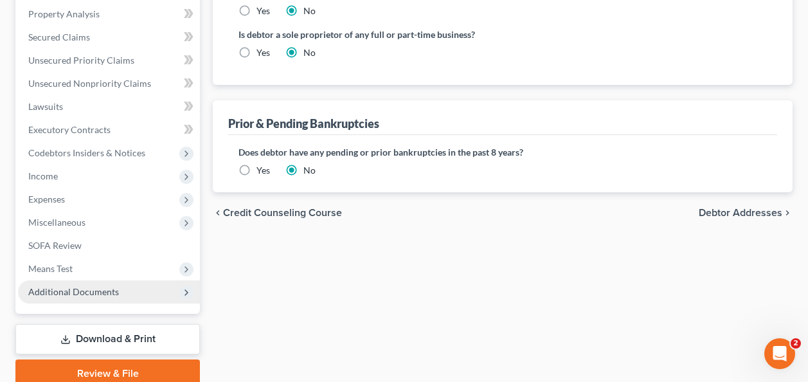
type input "M."
click at [72, 288] on span "Additional Documents" at bounding box center [73, 291] width 91 height 11
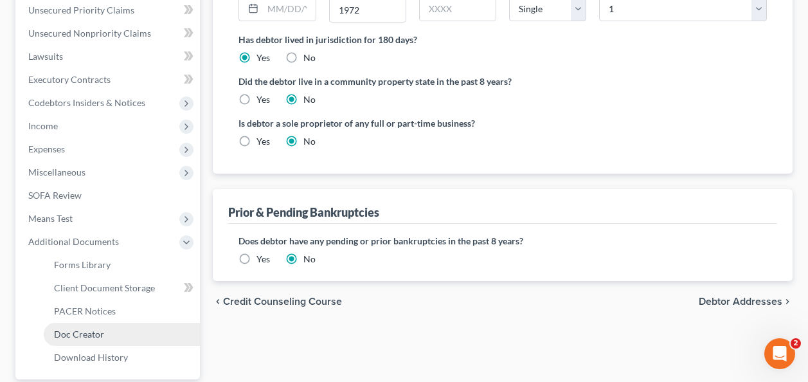
scroll to position [375, 0]
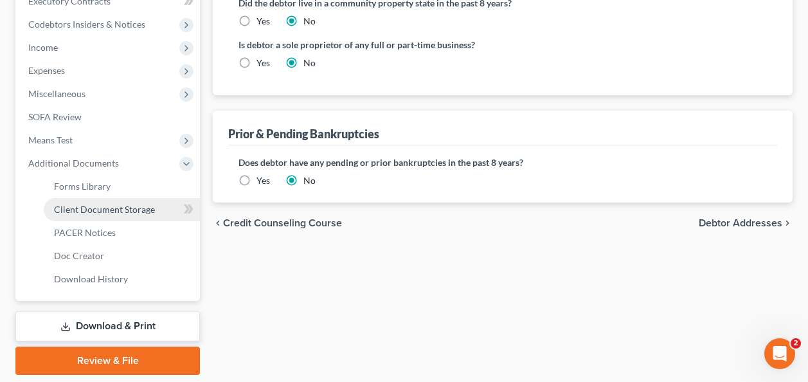
click at [125, 208] on span "Client Document Storage" at bounding box center [104, 209] width 101 height 11
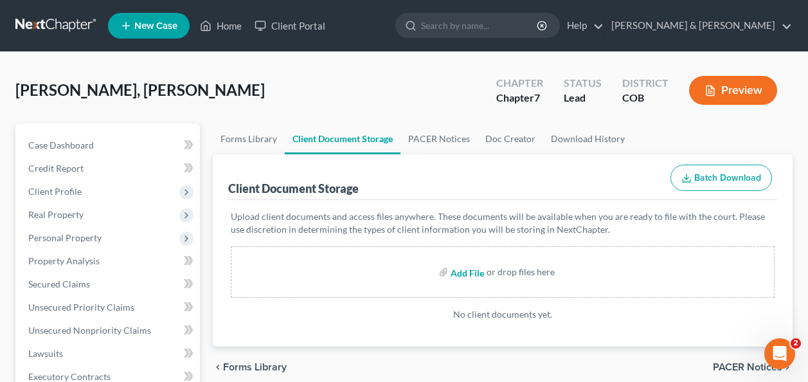
click at [466, 271] on input "file" at bounding box center [466, 271] width 31 height 23
type input "C:\fakepath\Elton Cert of Cred. Coun..pdf"
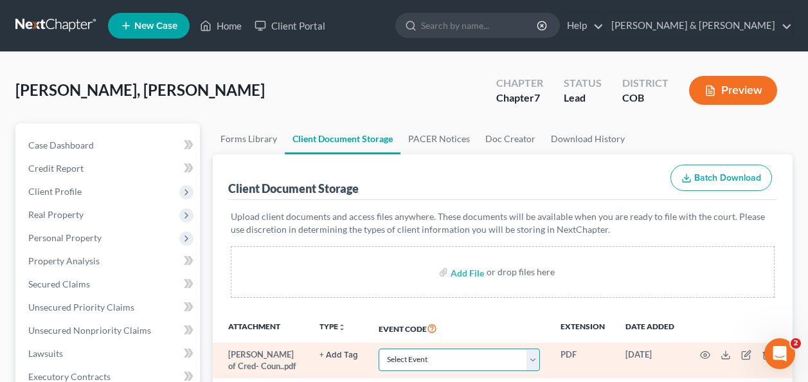
click at [535, 355] on select "Select Event 1009-1.1 Notice of Amendments 20 Largest Unsecured Creditors Amend…" at bounding box center [459, 359] width 161 height 22
select select "5"
click at [379, 348] on select "Select Event 1009-1.1 Notice of Amendments 20 Largest Unsecured Creditors Amend…" at bounding box center [459, 359] width 161 height 22
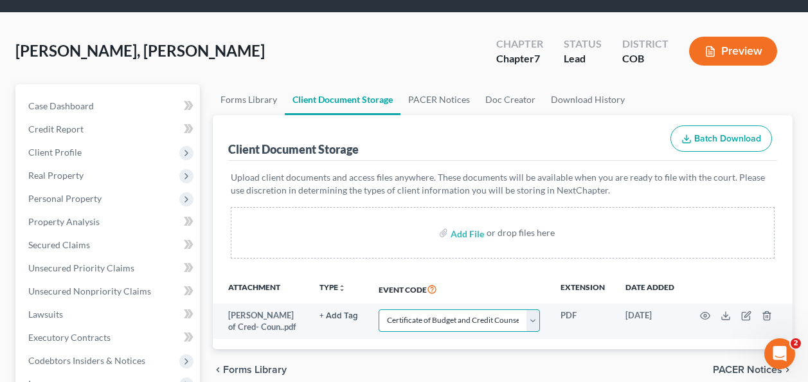
scroll to position [64, 0]
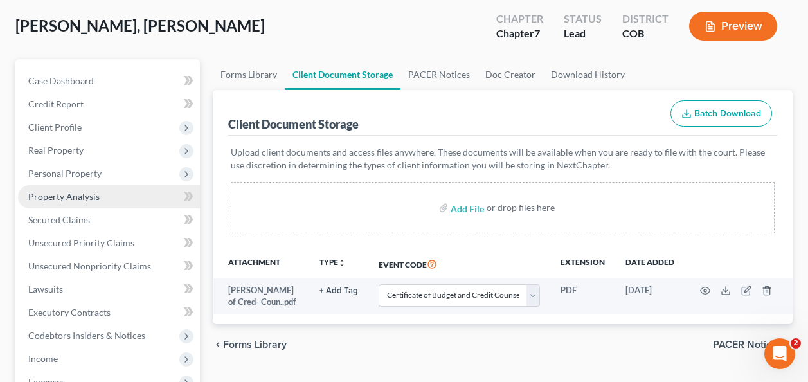
click at [58, 194] on span "Property Analysis" at bounding box center [63, 196] width 71 height 11
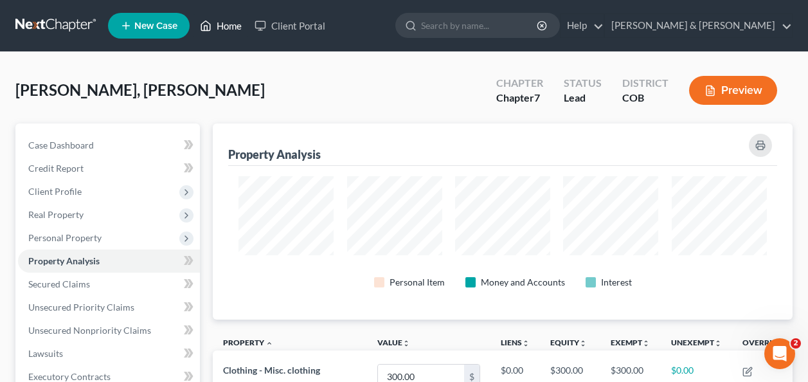
click at [226, 22] on link "Home" at bounding box center [220, 25] width 55 height 23
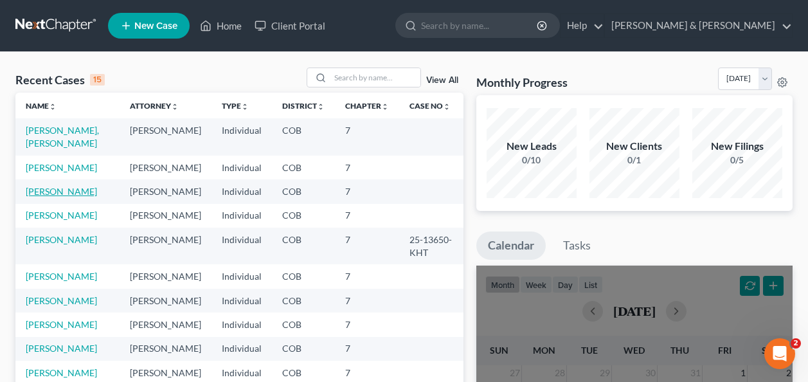
click at [59, 186] on link "Duplechain, Seth" at bounding box center [61, 191] width 71 height 11
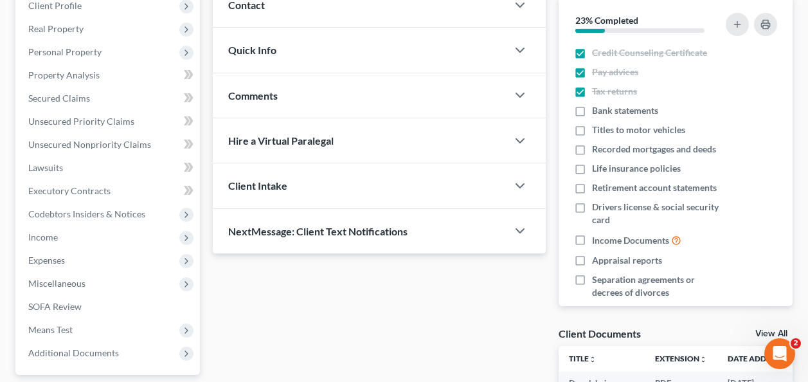
scroll to position [193, 0]
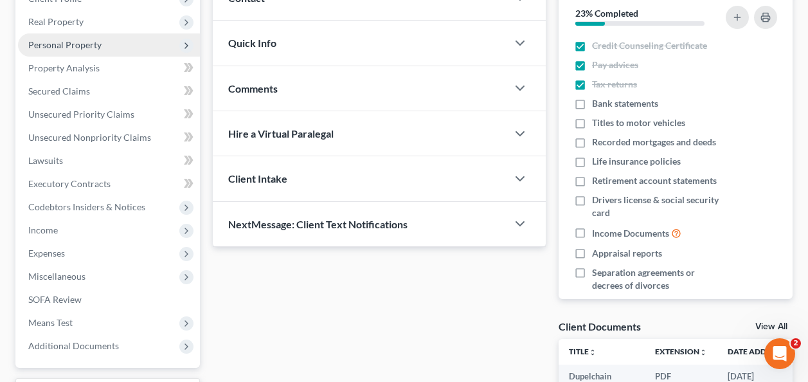
drag, startPoint x: 84, startPoint y: 42, endPoint x: 107, endPoint y: 53, distance: 25.6
click at [84, 41] on span "Personal Property" at bounding box center [64, 44] width 73 height 11
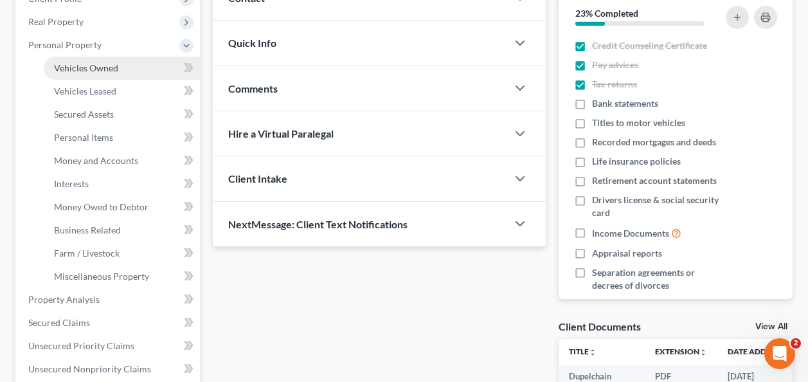
click at [102, 69] on span "Vehicles Owned" at bounding box center [86, 67] width 64 height 11
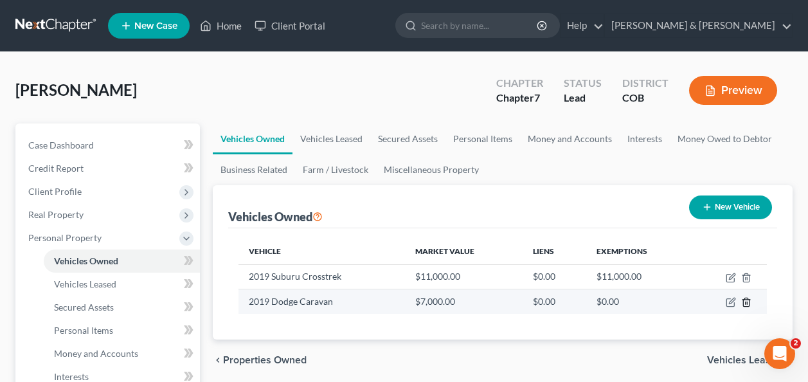
click at [745, 300] on icon "button" at bounding box center [746, 302] width 10 height 10
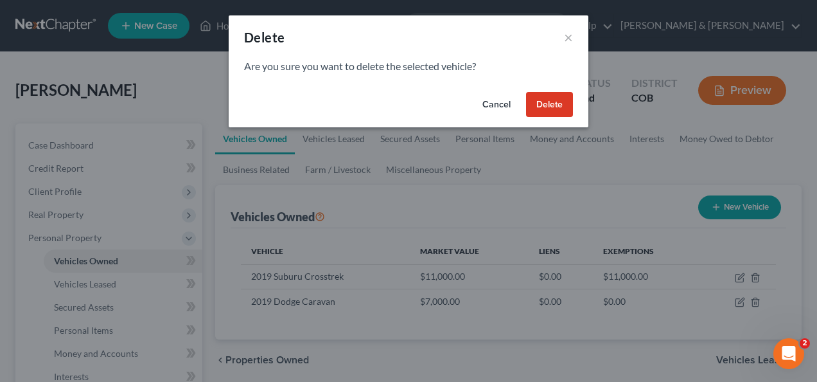
click at [542, 99] on button "Delete" at bounding box center [549, 105] width 47 height 26
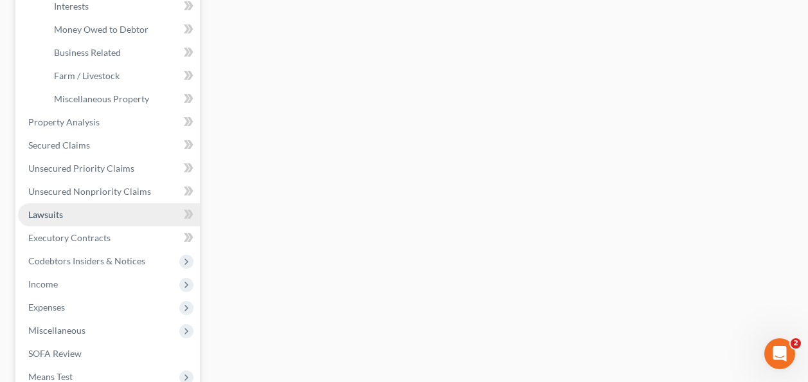
scroll to position [386, 0]
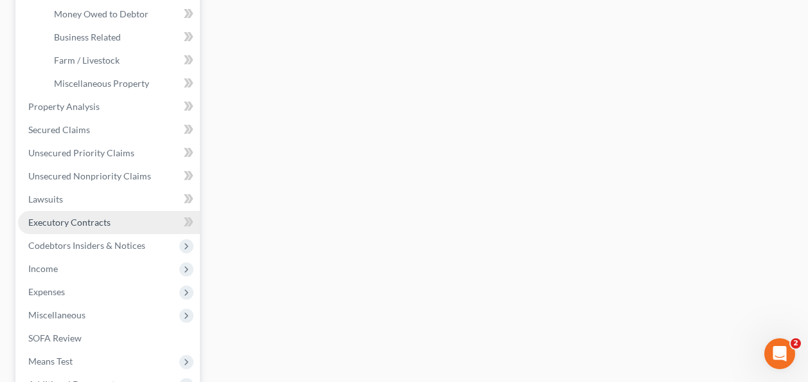
click at [59, 219] on span "Executory Contracts" at bounding box center [69, 222] width 82 height 11
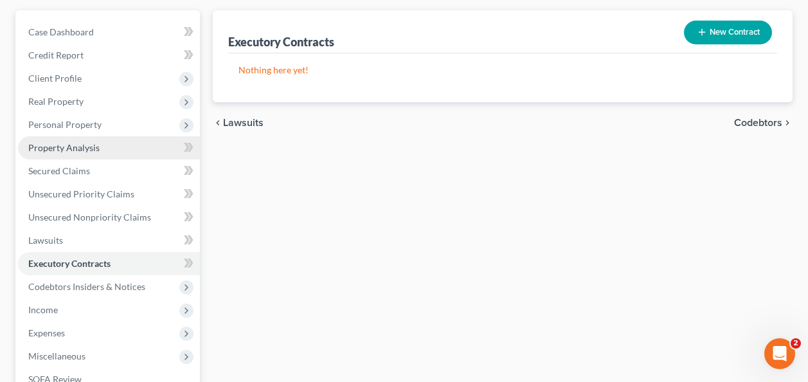
scroll to position [129, 0]
